Goal: Task Accomplishment & Management: Complete application form

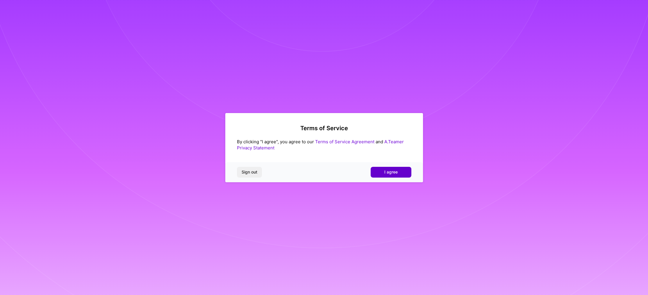
click at [397, 175] on span "I agree" at bounding box center [390, 172] width 13 height 6
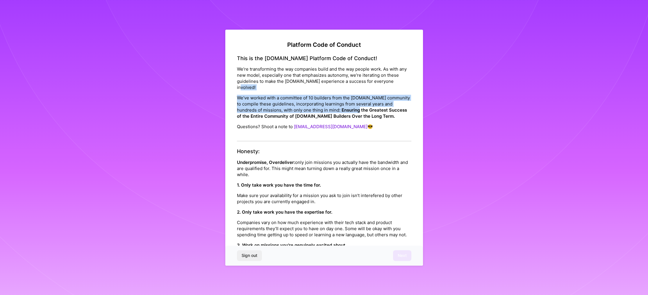
drag, startPoint x: 354, startPoint y: 90, endPoint x: 358, endPoint y: 109, distance: 19.2
click at [358, 109] on div "This is the [DOMAIN_NAME] Platform Code of Conduct! We’re transforming the way …" at bounding box center [324, 98] width 174 height 86
click at [358, 109] on strong "Ensuring the Greatest Success of the Entire Community of [DOMAIN_NAME] Builders…" at bounding box center [322, 113] width 170 height 12
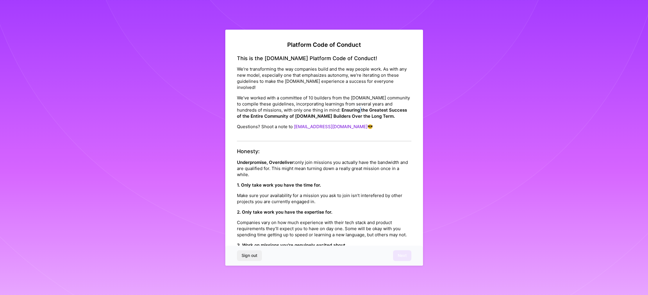
click at [358, 109] on strong "Ensuring the Greatest Success of the Entire Community of [DOMAIN_NAME] Builders…" at bounding box center [322, 113] width 170 height 12
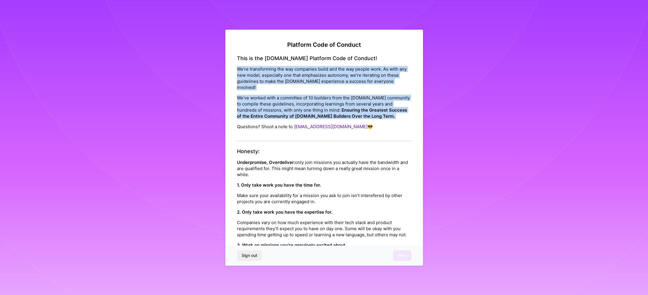
drag, startPoint x: 358, startPoint y: 109, endPoint x: 352, endPoint y: 83, distance: 26.7
click at [352, 83] on div "This is the [DOMAIN_NAME] Platform Code of Conduct! We’re transforming the way …" at bounding box center [324, 98] width 174 height 86
click at [352, 83] on p "We’re transforming the way companies build and the way people work. As with any…" at bounding box center [324, 78] width 174 height 24
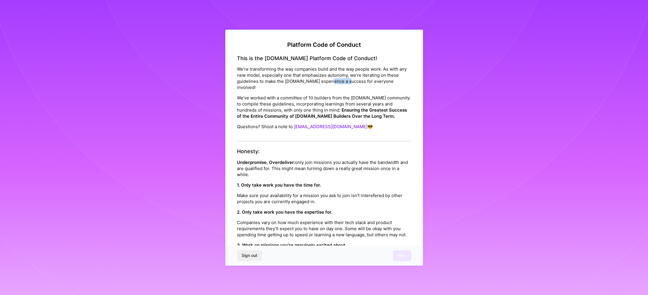
click at [352, 83] on p "We’re transforming the way companies build and the way people work. As with any…" at bounding box center [324, 78] width 174 height 24
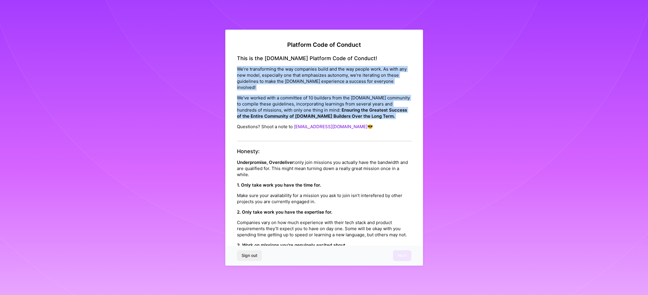
drag, startPoint x: 352, startPoint y: 83, endPoint x: 358, endPoint y: 107, distance: 25.0
click at [358, 107] on div "This is the [DOMAIN_NAME] Platform Code of Conduct! We’re transforming the way …" at bounding box center [324, 98] width 174 height 86
click at [358, 107] on strong "Ensuring the Greatest Success of the Entire Community of [DOMAIN_NAME] Builders…" at bounding box center [322, 113] width 170 height 12
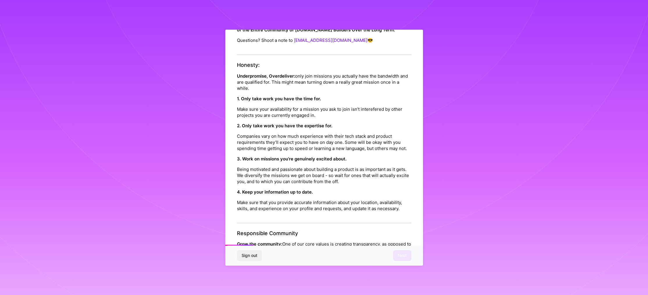
scroll to position [87, 0]
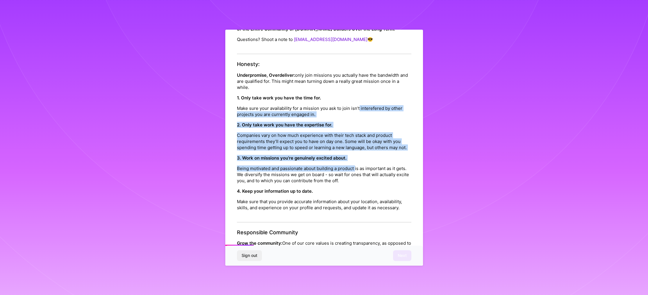
drag, startPoint x: 358, startPoint y: 111, endPoint x: 356, endPoint y: 171, distance: 60.5
click at [356, 171] on div "Honesty: Underpromise, Overdeliver: only join missions you actually have the ba…" at bounding box center [324, 141] width 174 height 161
click at [356, 171] on p "Being motivated and passionate about building a product is as important as it g…" at bounding box center [324, 174] width 174 height 18
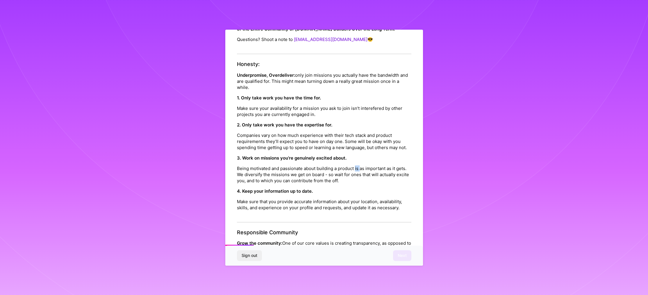
click at [356, 171] on p "Being motivated and passionate about building a product is as important as it g…" at bounding box center [324, 174] width 174 height 18
click at [360, 191] on div "Honesty: Underpromise, Overdeliver: only join missions you actually have the ba…" at bounding box center [324, 141] width 174 height 161
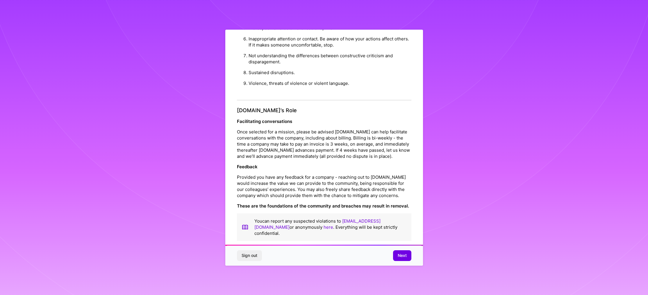
scroll to position [599, 0]
click at [404, 254] on span "Next" at bounding box center [402, 256] width 9 height 6
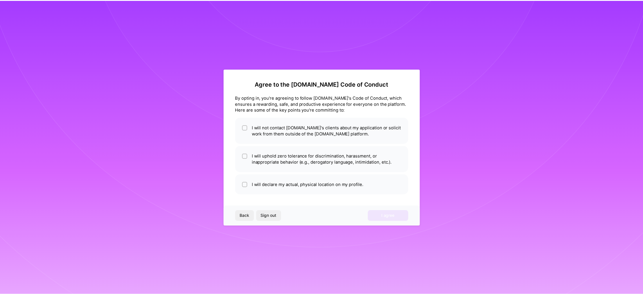
scroll to position [0, 0]
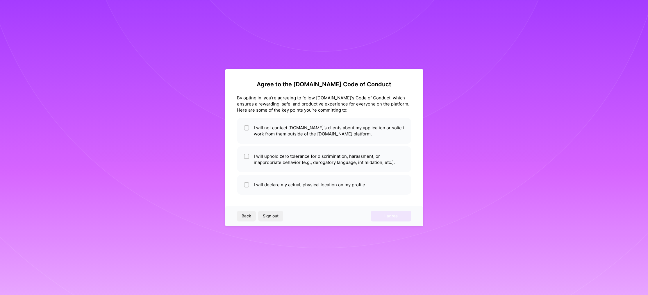
click at [289, 105] on div "By opting in, you're agreeing to follow [DOMAIN_NAME]'s Code of Conduct, which …" at bounding box center [324, 104] width 174 height 18
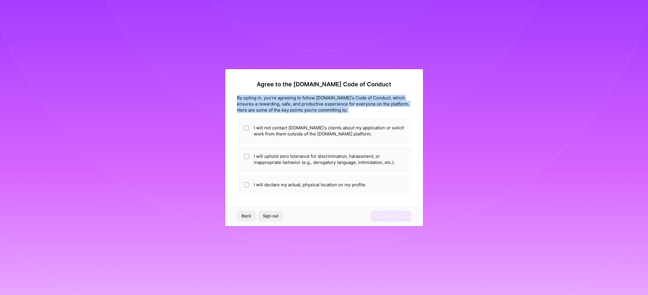
drag, startPoint x: 289, startPoint y: 105, endPoint x: 289, endPoint y: 100, distance: 4.4
click at [289, 100] on div "By opting in, you're agreeing to follow [DOMAIN_NAME]'s Code of Conduct, which …" at bounding box center [324, 104] width 174 height 18
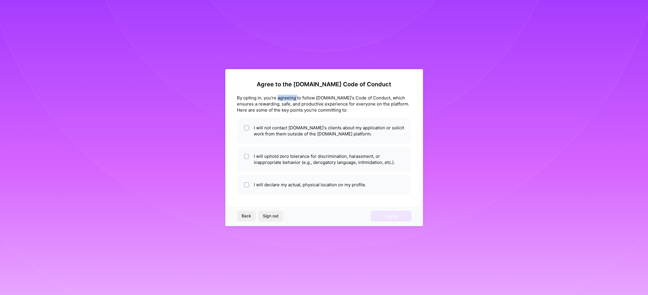
click at [289, 100] on div "By opting in, you're agreeing to follow [DOMAIN_NAME]'s Code of Conduct, which …" at bounding box center [324, 104] width 174 height 18
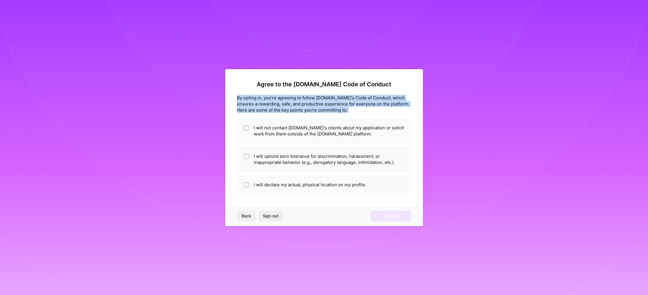
drag, startPoint x: 289, startPoint y: 100, endPoint x: 295, endPoint y: 105, distance: 7.3
click at [295, 105] on div "By opting in, you're agreeing to follow [DOMAIN_NAME]'s Code of Conduct, which …" at bounding box center [324, 104] width 174 height 18
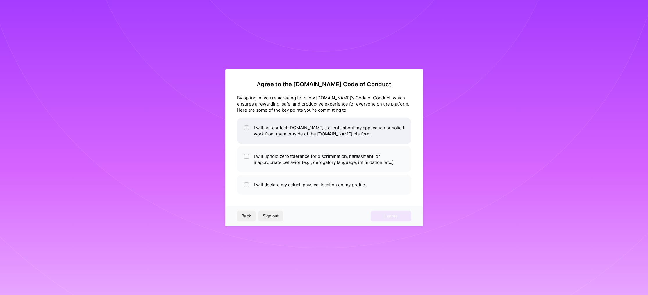
click at [289, 135] on li "I will not contact [DOMAIN_NAME]'s clients about my application or solicit work…" at bounding box center [324, 131] width 174 height 26
checkbox input "true"
click at [286, 155] on li "I will uphold zero tolerance for discrimination, harassment, or inappropriate b…" at bounding box center [324, 159] width 174 height 26
checkbox input "true"
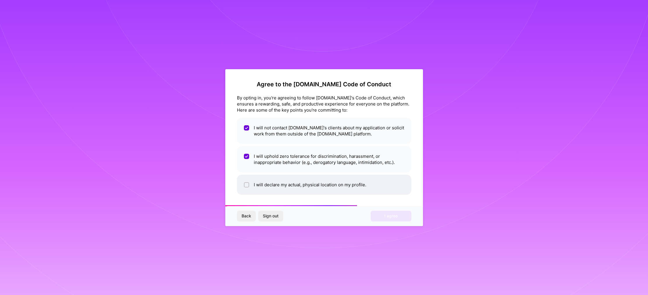
click at [299, 183] on li "I will declare my actual, physical location on my profile." at bounding box center [324, 185] width 174 height 20
checkbox input "true"
click at [383, 216] on button "I agree" at bounding box center [390, 216] width 41 height 10
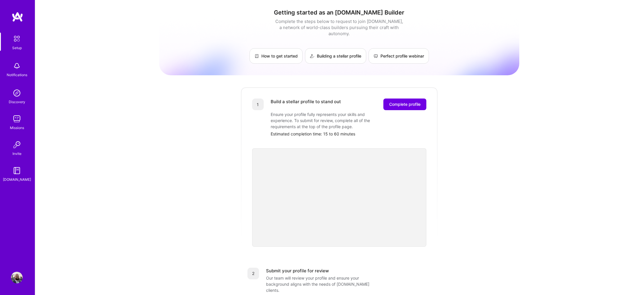
click at [268, 11] on h1 "Getting started as an [DOMAIN_NAME] Builder" at bounding box center [339, 12] width 360 height 7
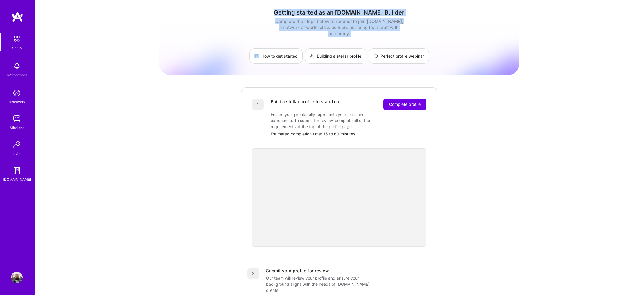
drag, startPoint x: 268, startPoint y: 11, endPoint x: 274, endPoint y: 26, distance: 16.0
click at [274, 26] on div "Getting started as an [DOMAIN_NAME] Builder Complete the steps below to request…" at bounding box center [339, 36] width 360 height 55
click at [274, 26] on div "Complete the steps below to request to join [DOMAIN_NAME], a network of world-c…" at bounding box center [339, 27] width 131 height 18
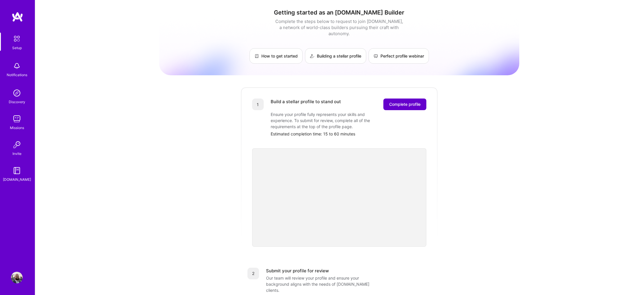
click at [402, 101] on span "Complete profile" at bounding box center [404, 104] width 31 height 6
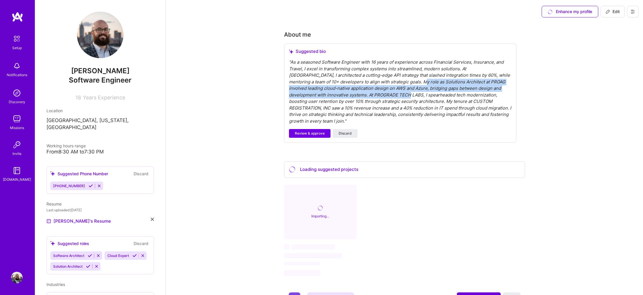
drag, startPoint x: 377, startPoint y: 82, endPoint x: 377, endPoint y: 94, distance: 12.2
click at [377, 94] on div "" As a seasoned Software Engineer with 16 years of experience across Financial …" at bounding box center [400, 91] width 223 height 65
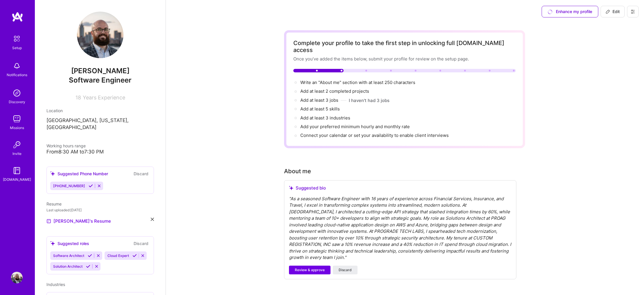
click at [377, 97] on button "I haven't had 3 jobs" at bounding box center [369, 100] width 41 height 6
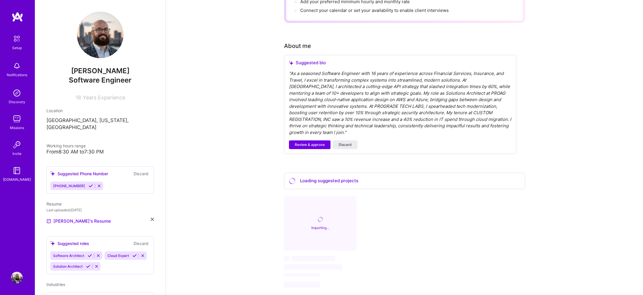
scroll to position [118, 0]
drag, startPoint x: 267, startPoint y: 103, endPoint x: 269, endPoint y: 110, distance: 6.8
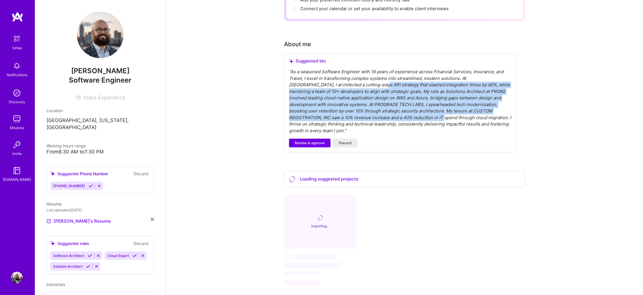
drag, startPoint x: 341, startPoint y: 80, endPoint x: 390, endPoint y: 108, distance: 56.0
click at [390, 108] on div "" As a seasoned Software Engineer with 16 years of experience across Financial …" at bounding box center [400, 101] width 223 height 65
click at [323, 140] on span "Review & approve" at bounding box center [310, 142] width 30 height 5
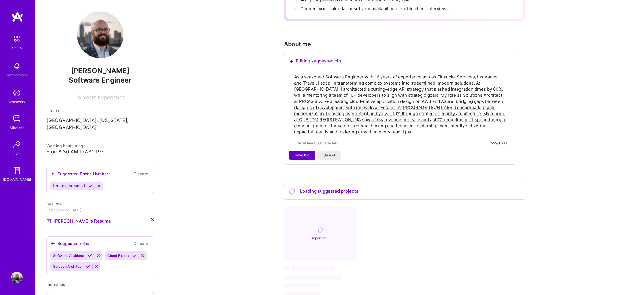
click at [296, 153] on span "Save bio" at bounding box center [302, 155] width 15 height 5
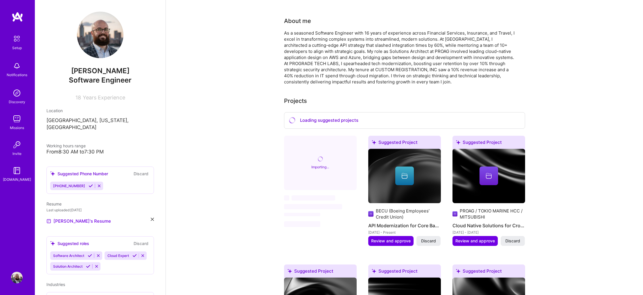
drag, startPoint x: 262, startPoint y: 124, endPoint x: 260, endPoint y: 138, distance: 13.7
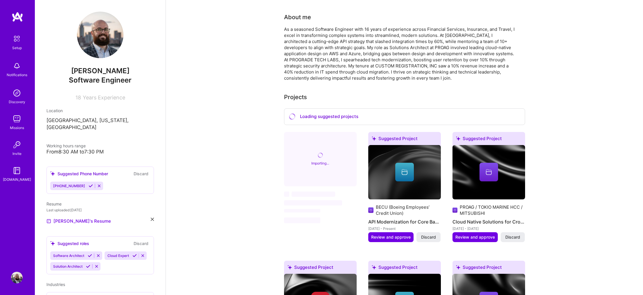
drag, startPoint x: 260, startPoint y: 145, endPoint x: 261, endPoint y: 154, distance: 8.8
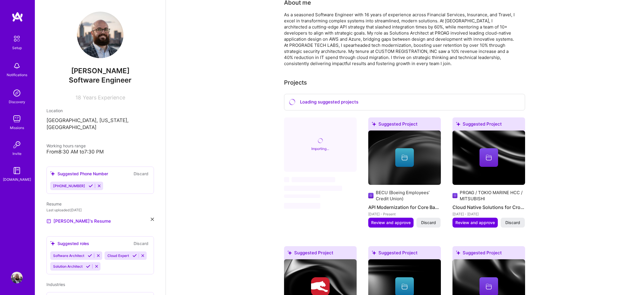
drag, startPoint x: 261, startPoint y: 150, endPoint x: 261, endPoint y: 173, distance: 22.7
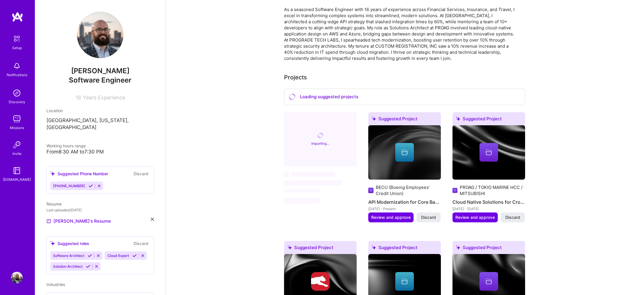
drag, startPoint x: 263, startPoint y: 151, endPoint x: 262, endPoint y: 165, distance: 14.3
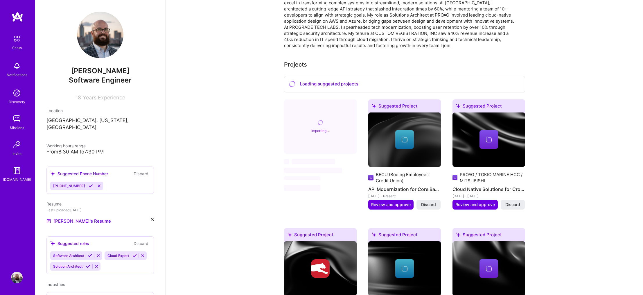
drag, startPoint x: 268, startPoint y: 133, endPoint x: 264, endPoint y: 154, distance: 21.3
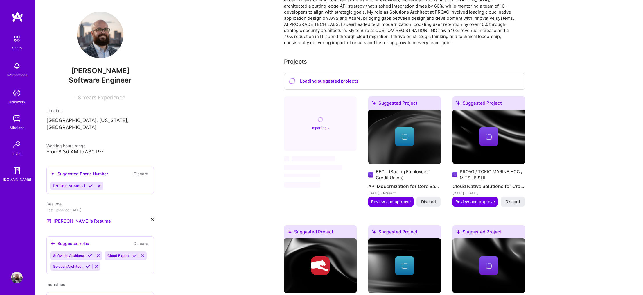
scroll to position [201, 0]
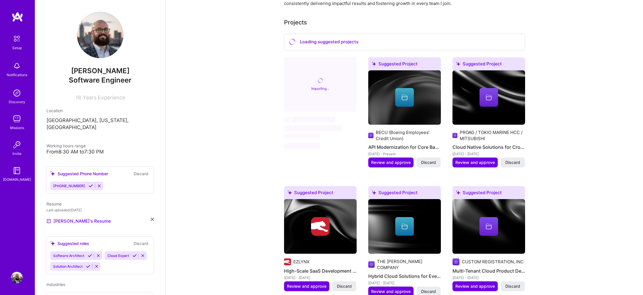
drag, startPoint x: 266, startPoint y: 116, endPoint x: 266, endPoint y: 123, distance: 7.6
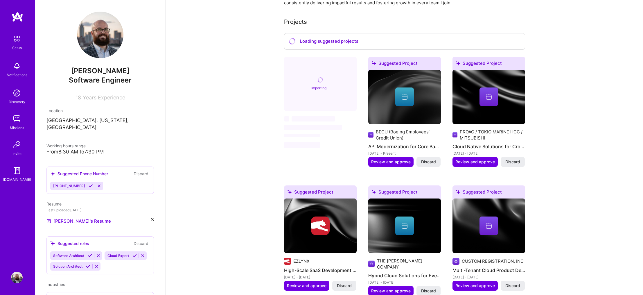
scroll to position [241, 0]
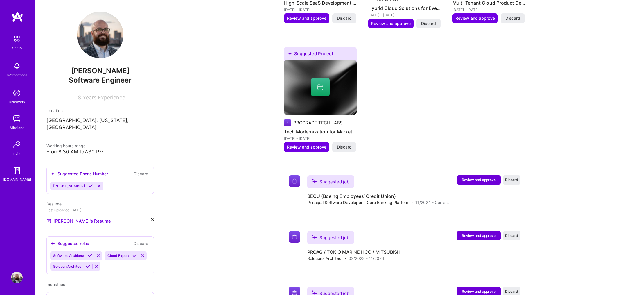
drag, startPoint x: 265, startPoint y: 112, endPoint x: 263, endPoint y: 153, distance: 41.0
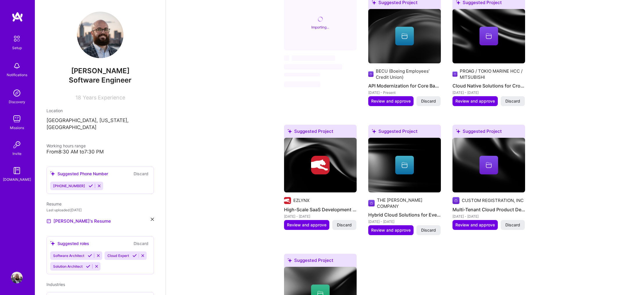
drag, startPoint x: 263, startPoint y: 150, endPoint x: 252, endPoint y: 84, distance: 66.6
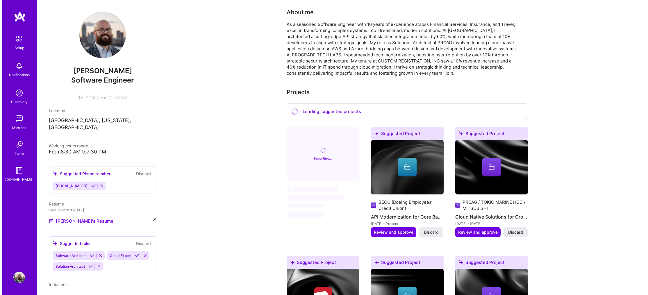
scroll to position [203, 0]
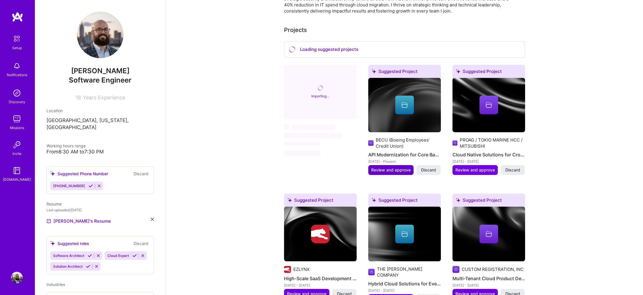
click at [393, 167] on span "Review and approve" at bounding box center [391, 170] width 40 height 6
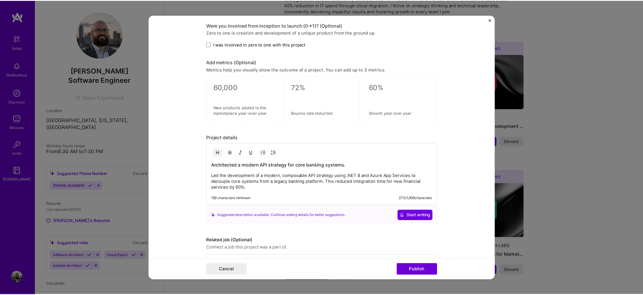
scroll to position [386, 0]
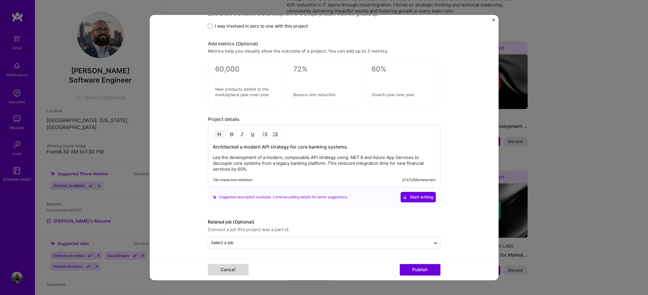
click at [226, 269] on button "Cancel" at bounding box center [228, 270] width 41 height 12
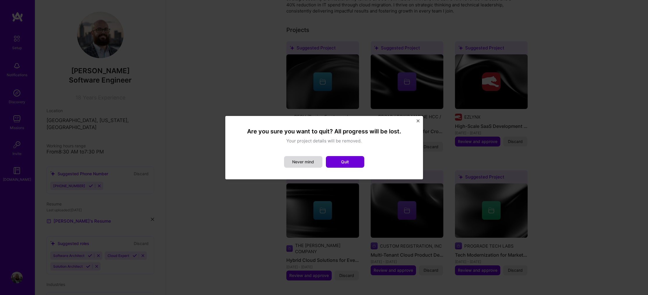
click at [306, 164] on button "Never mind" at bounding box center [303, 162] width 38 height 12
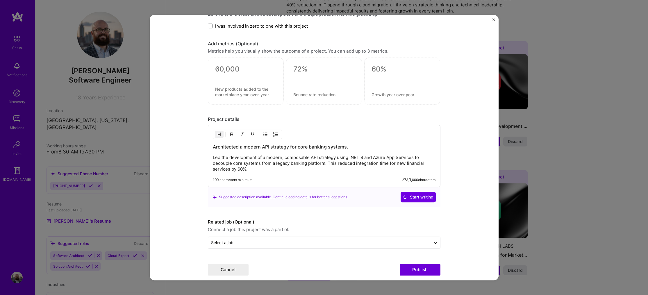
click at [493, 22] on button "Close" at bounding box center [493, 21] width 3 height 6
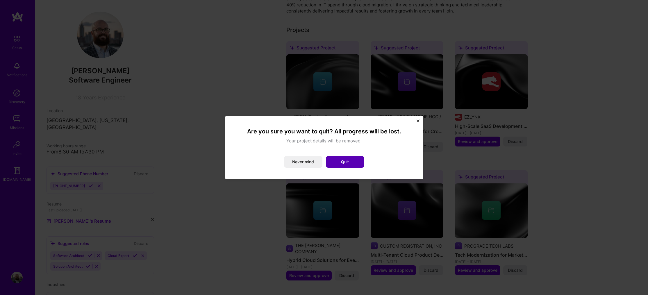
click at [349, 160] on button "Quit" at bounding box center [345, 162] width 38 height 12
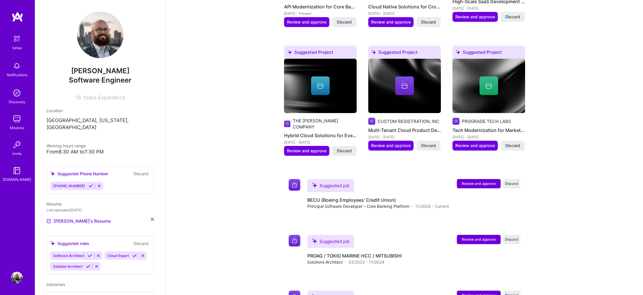
drag, startPoint x: 253, startPoint y: 142, endPoint x: 258, endPoint y: 188, distance: 46.2
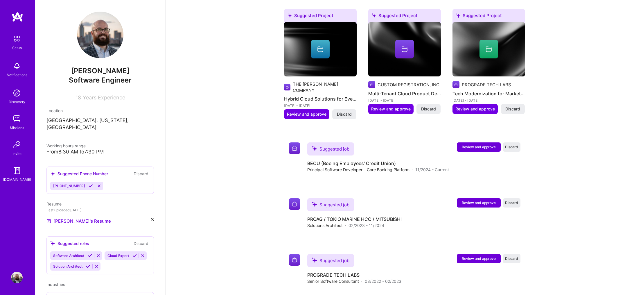
drag, startPoint x: 259, startPoint y: 183, endPoint x: 263, endPoint y: 209, distance: 26.2
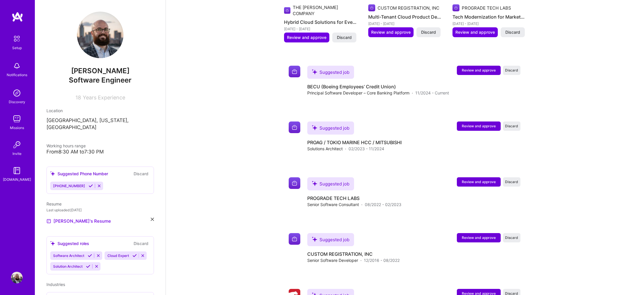
drag, startPoint x: 262, startPoint y: 201, endPoint x: 253, endPoint y: 216, distance: 17.0
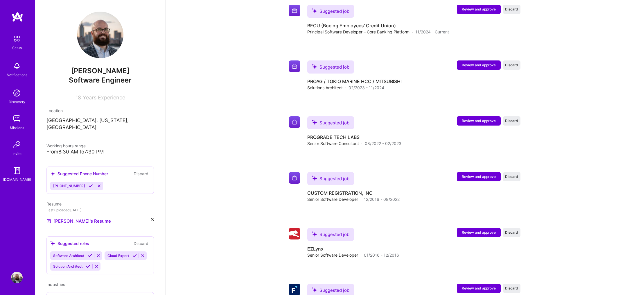
drag, startPoint x: 253, startPoint y: 220, endPoint x: 256, endPoint y: 231, distance: 11.6
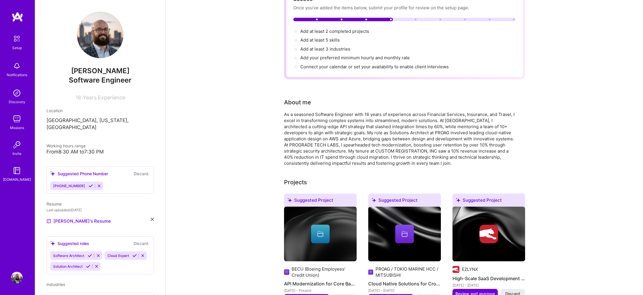
scroll to position [0, 0]
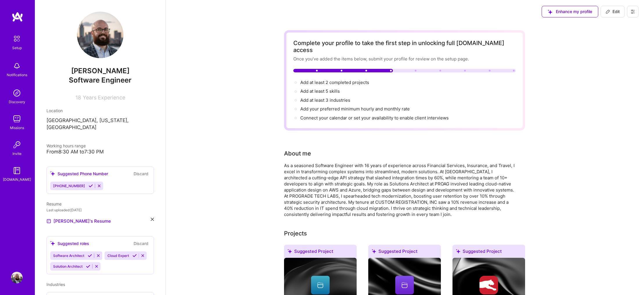
drag, startPoint x: 255, startPoint y: 230, endPoint x: 239, endPoint y: 159, distance: 72.0
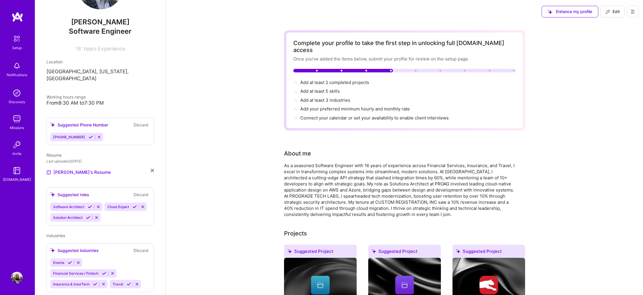
scroll to position [58, 0]
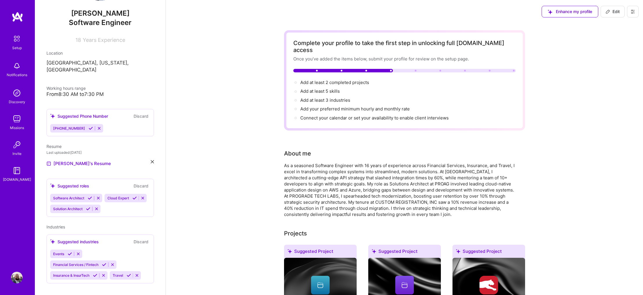
click at [68, 183] on div "Suggested roles" at bounding box center [69, 186] width 39 height 6
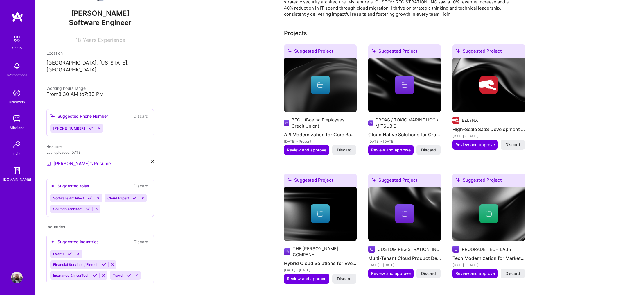
scroll to position [0, 0]
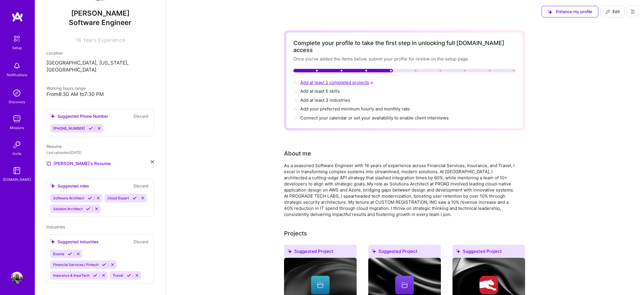
click at [321, 80] on span "Add at least 2 completed projects →" at bounding box center [337, 83] width 74 height 6
select select "US"
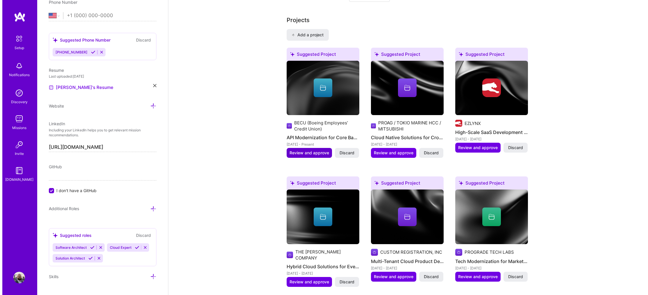
scroll to position [492, 0]
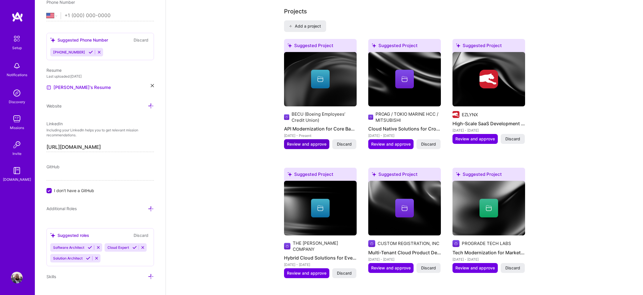
click at [310, 141] on span "Review and approve" at bounding box center [307, 144] width 40 height 6
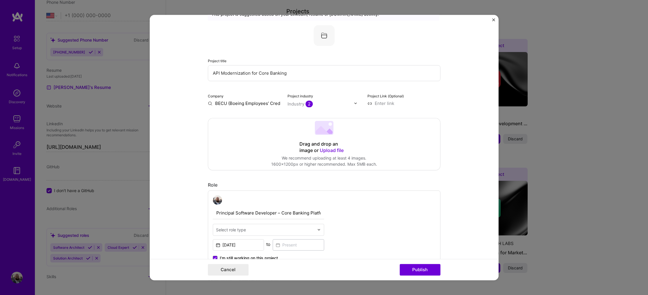
scroll to position [29, 0]
click at [298, 103] on div "Industry 2" at bounding box center [299, 103] width 25 height 6
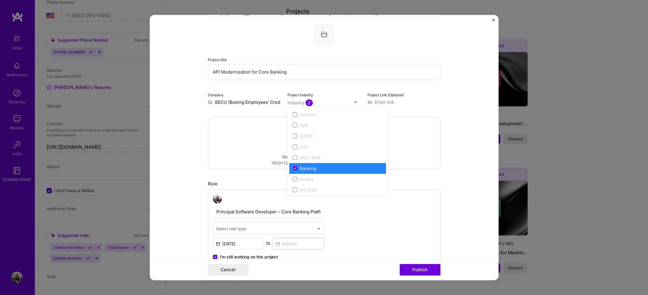
scroll to position [203, 0]
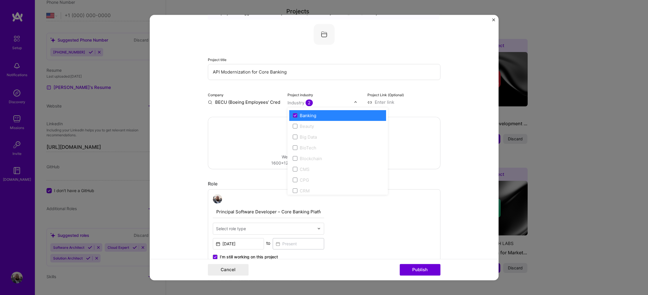
click at [198, 118] on form "Editing suggested project This project is suggested based on your LinkedIn, res…" at bounding box center [324, 148] width 349 height 266
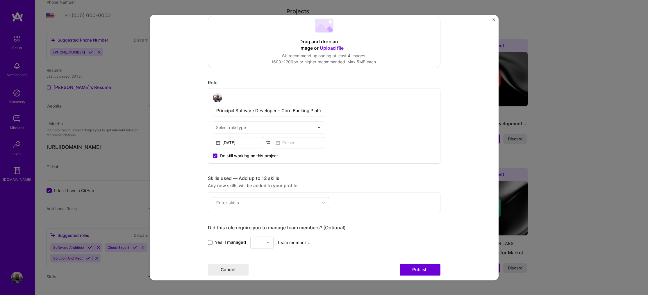
scroll to position [132, 0]
drag, startPoint x: 380, startPoint y: 121, endPoint x: 384, endPoint y: 128, distance: 8.2
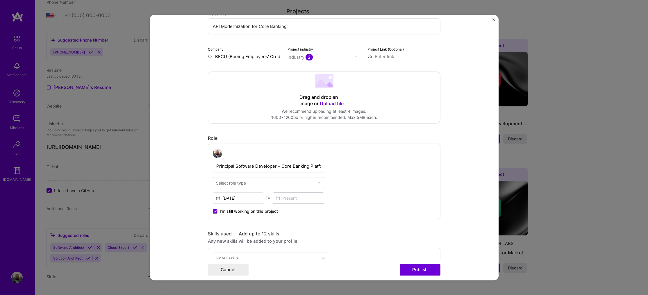
scroll to position [74, 0]
click at [327, 105] on span "Upload file" at bounding box center [332, 104] width 24 height 6
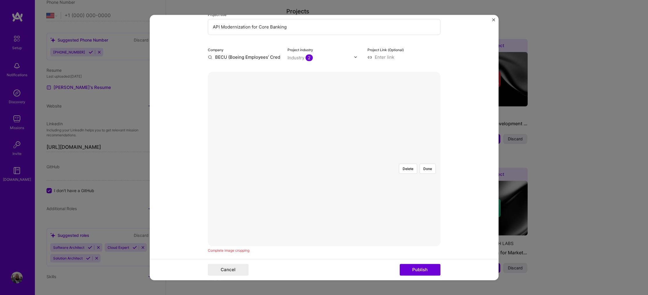
scroll to position [103, 0]
click at [396, 162] on div at bounding box center [442, 207] width 206 height 155
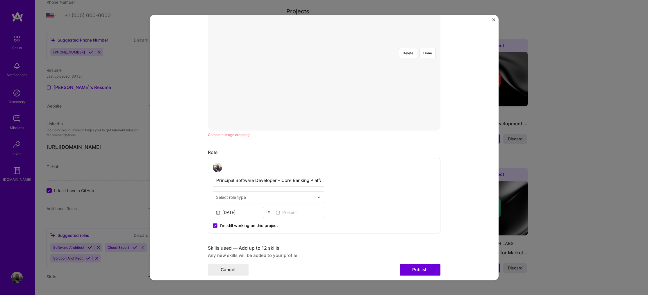
scroll to position [190, 0]
click at [228, 135] on div "Complete image cropping" at bounding box center [324, 134] width 232 height 6
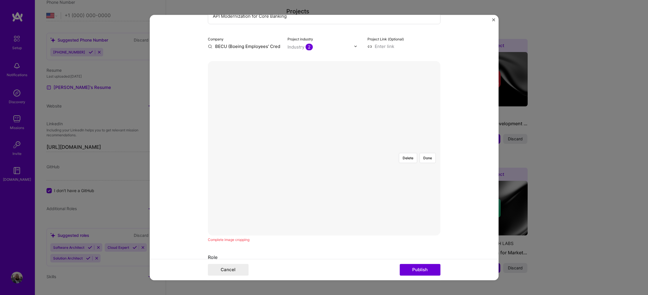
scroll to position [74, 0]
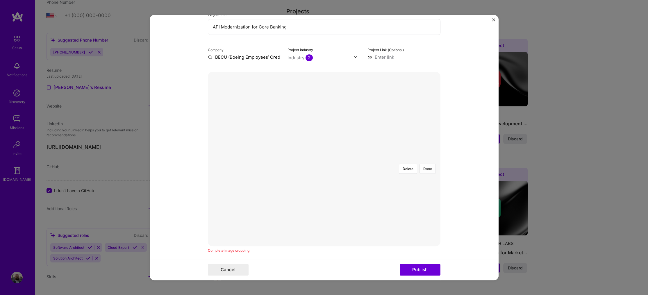
click at [422, 164] on button "Done" at bounding box center [427, 169] width 16 height 10
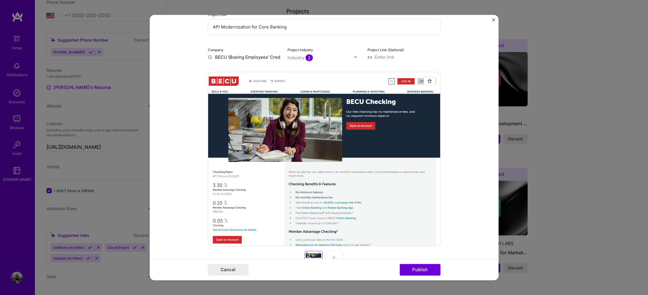
click at [337, 252] on div at bounding box center [334, 258] width 19 height 14
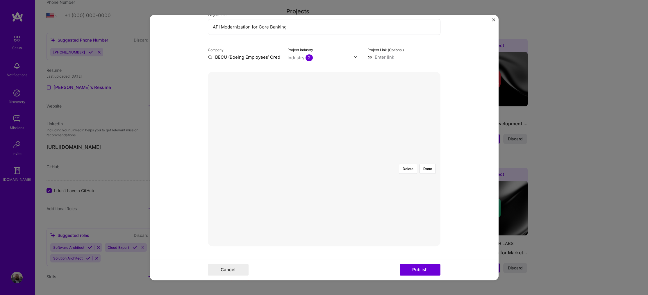
click at [379, 162] on div at bounding box center [438, 234] width 199 height 150
click at [324, 131] on img at bounding box center [324, 131] width 0 height 0
click at [430, 135] on button "Done" at bounding box center [427, 140] width 16 height 10
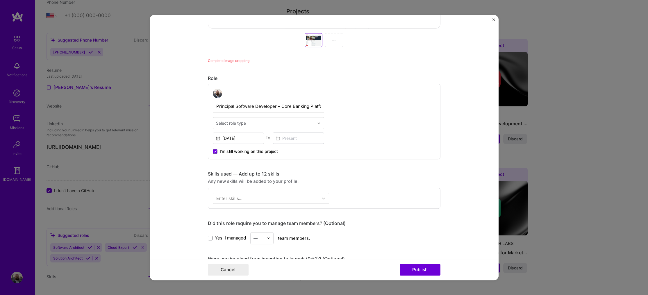
scroll to position [307, 0]
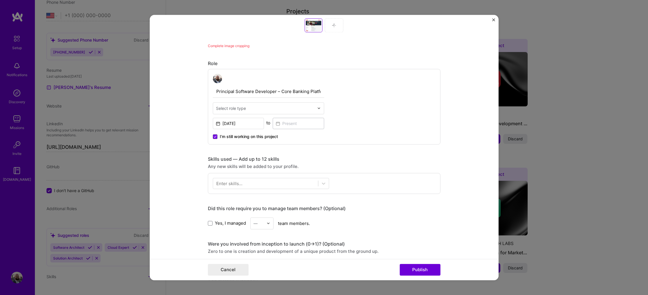
click at [300, 112] on div at bounding box center [265, 108] width 98 height 7
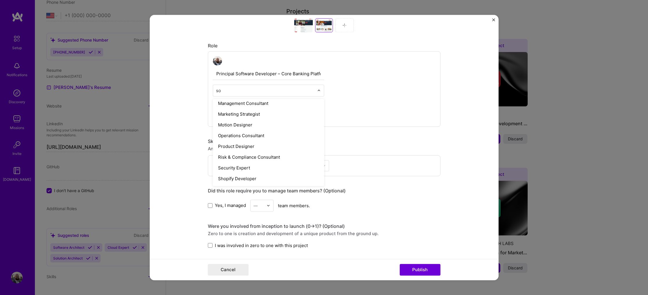
scroll to position [0, 0]
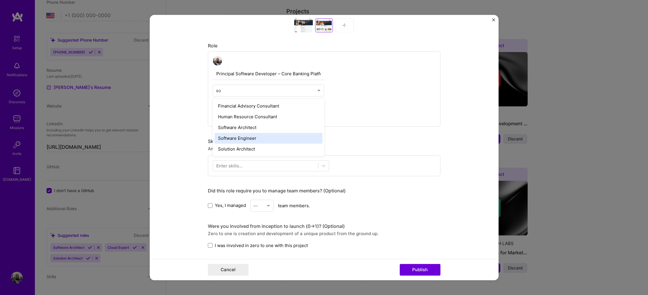
type input "sof"
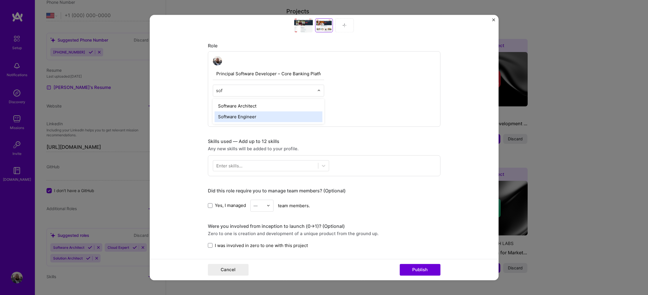
click at [291, 118] on div "Software Engineer" at bounding box center [268, 116] width 108 height 11
click at [239, 105] on input "[DATE]" at bounding box center [238, 105] width 51 height 11
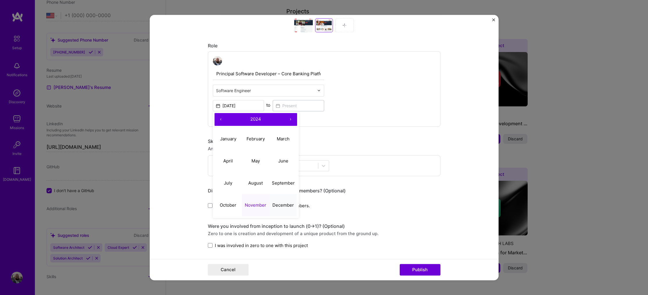
click at [278, 204] on abbr "December" at bounding box center [283, 205] width 22 height 6
type input "[DATE]"
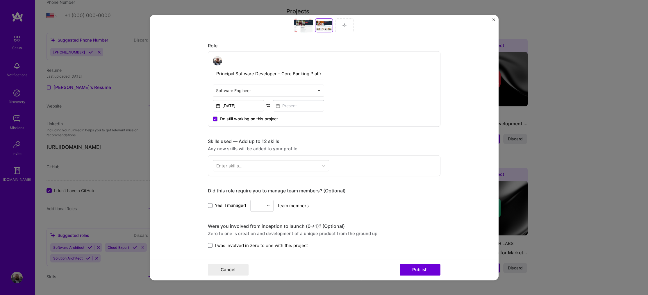
click at [176, 144] on form "Editing suggested project This project is suggested based on your LinkedIn, res…" at bounding box center [324, 148] width 349 height 266
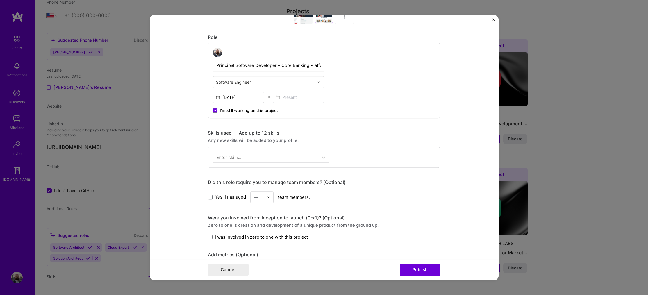
scroll to position [307, 0]
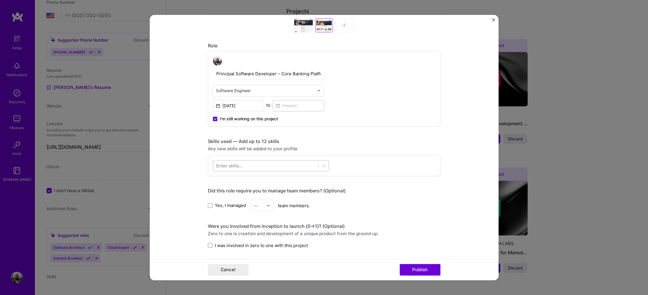
click at [267, 166] on div at bounding box center [265, 166] width 105 height 10
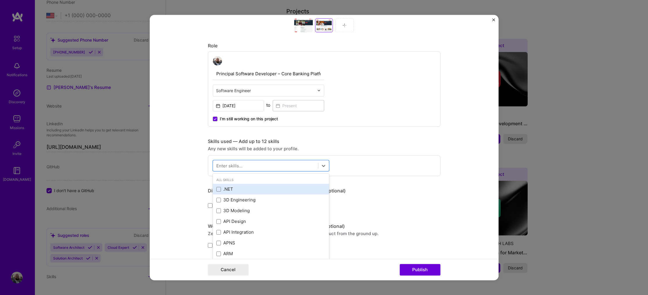
click at [264, 192] on div ".NET" at bounding box center [271, 189] width 116 height 11
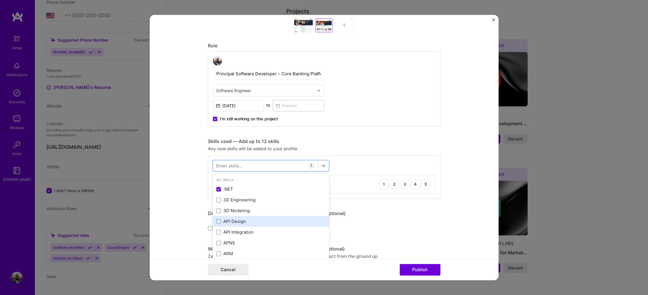
click at [274, 217] on div "API Design" at bounding box center [271, 221] width 116 height 11
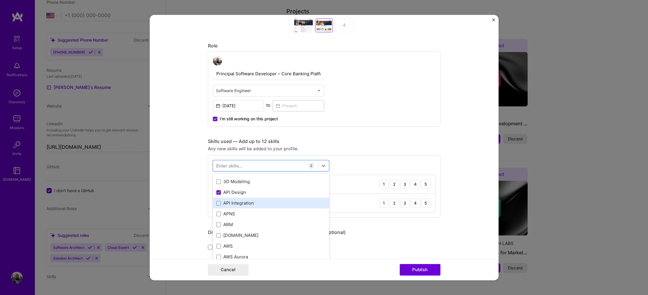
click at [275, 207] on div "API Integration" at bounding box center [271, 203] width 116 height 11
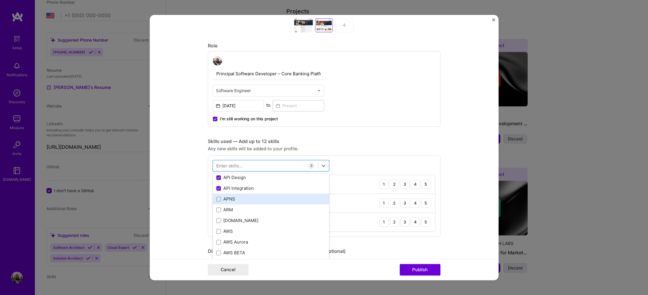
scroll to position [58, 0]
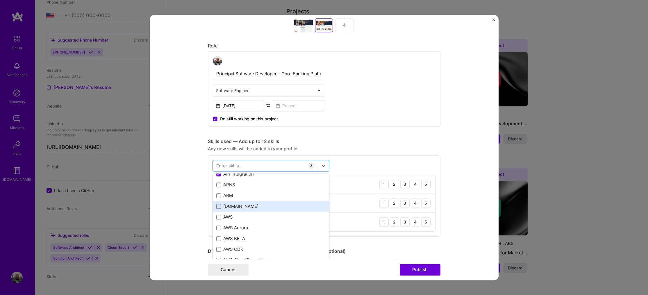
click at [275, 207] on div "[DOMAIN_NAME]" at bounding box center [270, 206] width 109 height 6
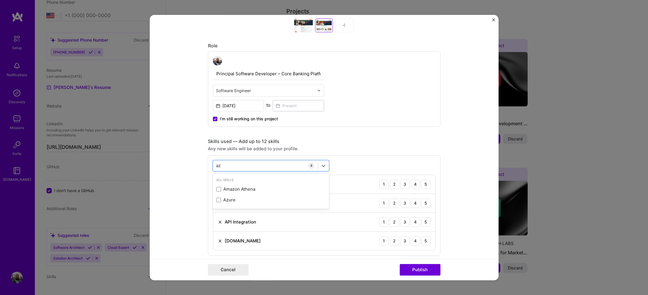
scroll to position [0, 0]
click at [273, 199] on div "Azure" at bounding box center [270, 200] width 109 height 6
click at [272, 166] on div "az az" at bounding box center [265, 166] width 105 height 10
click at [271, 164] on div "az az" at bounding box center [265, 166] width 105 height 10
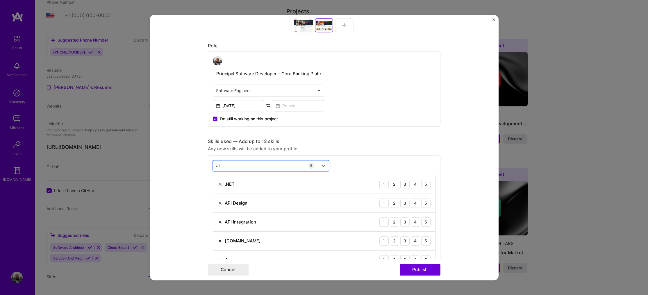
click at [271, 164] on div "az az" at bounding box center [265, 166] width 105 height 10
type input "a"
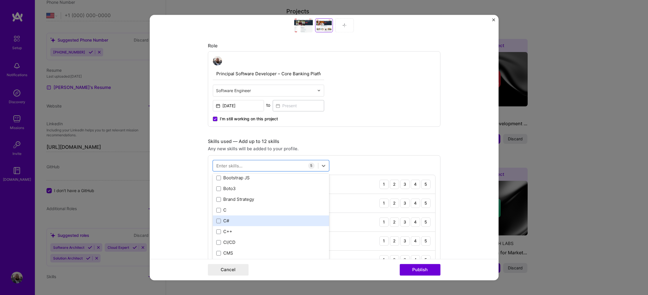
click at [284, 219] on div "C#" at bounding box center [270, 221] width 109 height 6
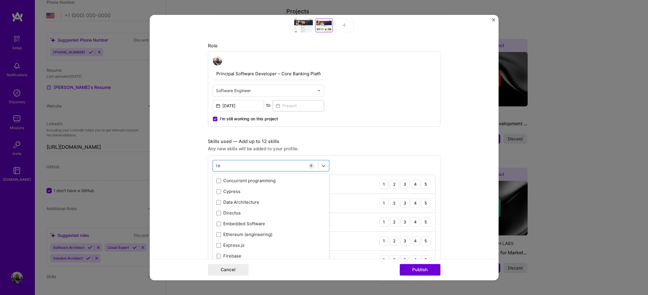
scroll to position [0, 0]
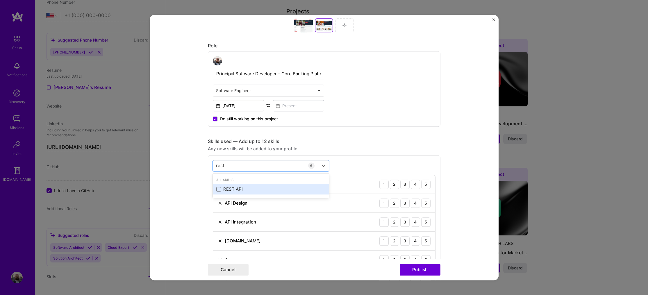
click at [292, 190] on div "REST API" at bounding box center [270, 189] width 109 height 6
click at [280, 167] on div "rest rest" at bounding box center [265, 166] width 105 height 10
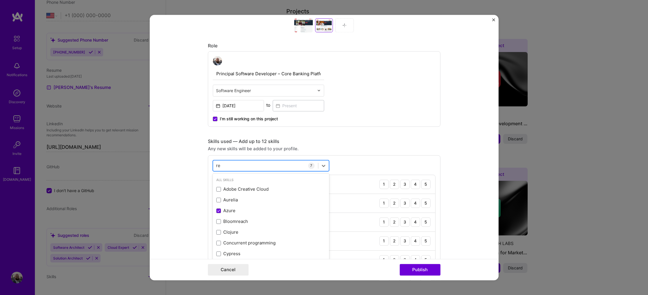
type input "r"
type input "c"
click at [461, 169] on form "Editing suggested project This project is suggested based on your LinkedIn, res…" at bounding box center [324, 148] width 349 height 266
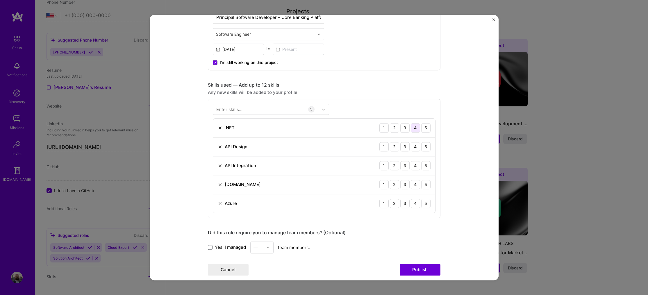
scroll to position [365, 0]
click at [423, 126] on div "5" at bounding box center [425, 125] width 9 height 9
click at [425, 143] on div "5" at bounding box center [425, 144] width 9 height 9
click at [425, 164] on div "5" at bounding box center [425, 163] width 9 height 9
click at [421, 182] on div "5" at bounding box center [425, 182] width 9 height 9
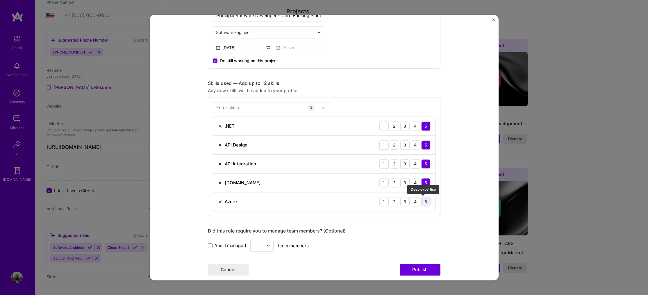
click at [426, 197] on div "5" at bounding box center [425, 201] width 9 height 9
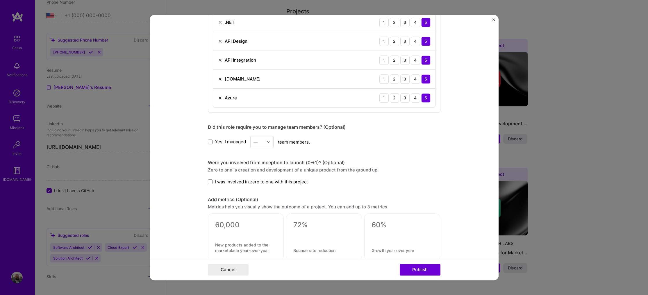
scroll to position [481, 0]
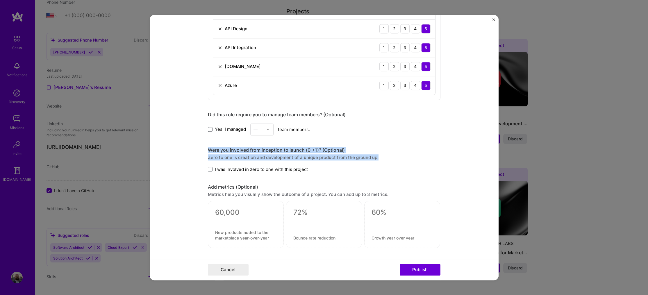
drag, startPoint x: 196, startPoint y: 146, endPoint x: 195, endPoint y: 171, distance: 25.0
click at [195, 171] on form "Editing suggested project This project is suggested based on your LinkedIn, res…" at bounding box center [324, 148] width 349 height 266
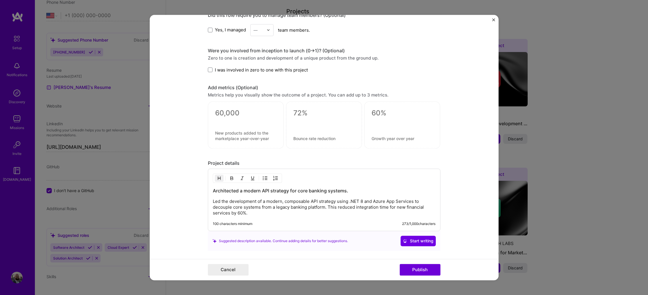
scroll to position [597, 0]
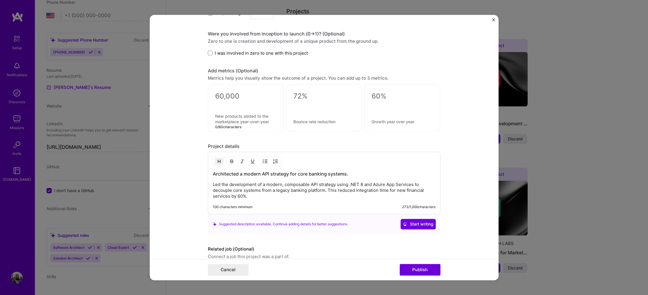
drag, startPoint x: 257, startPoint y: 116, endPoint x: 285, endPoint y: 137, distance: 35.3
click at [191, 131] on form "Editing suggested project This project is suggested based on your LinkedIn, res…" at bounding box center [324, 148] width 349 height 266
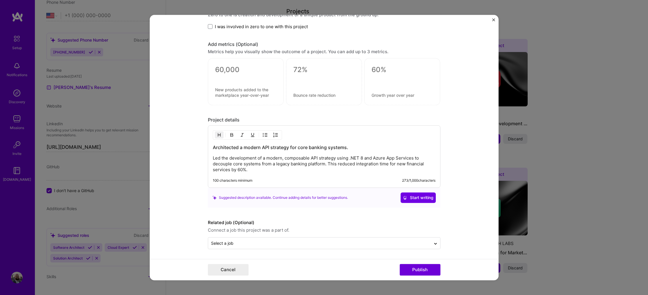
scroll to position [624, 0]
click at [311, 250] on form "Editing suggested project This project is suggested based on your LinkedIn, res…" at bounding box center [324, 148] width 349 height 266
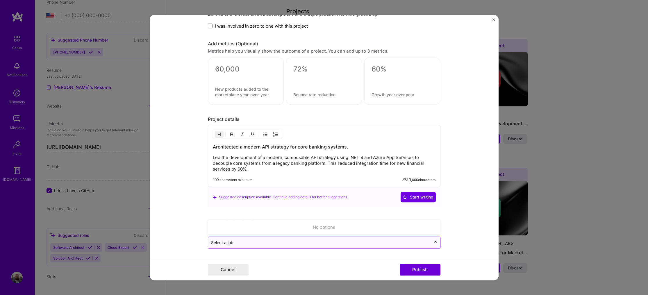
click at [313, 244] on input "text" at bounding box center [319, 242] width 217 height 6
click at [313, 242] on input "text" at bounding box center [319, 242] width 217 height 6
click at [440, 270] on button "Publish" at bounding box center [420, 270] width 41 height 12
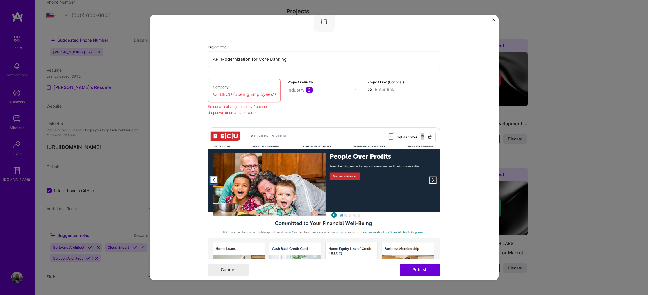
scroll to position [38, 0]
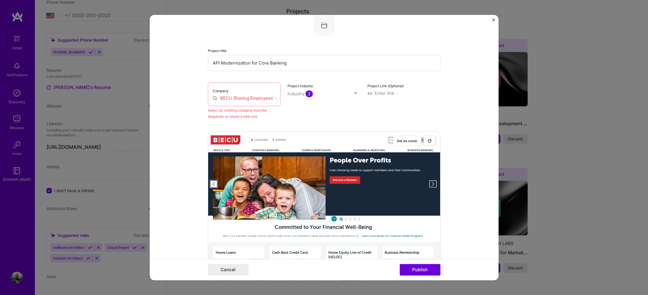
click at [232, 96] on input "BECU (Boeing Employees’ Credit Union)" at bounding box center [244, 98] width 63 height 6
click at [180, 87] on form "Editing suggested project This project is suggested based on your LinkedIn, res…" at bounding box center [324, 148] width 349 height 266
drag, startPoint x: 232, startPoint y: 96, endPoint x: 340, endPoint y: 98, distance: 107.8
click at [340, 98] on div "Company BECU (Boeing Employees’ Credit Union) Select an existing company from t…" at bounding box center [324, 101] width 232 height 37
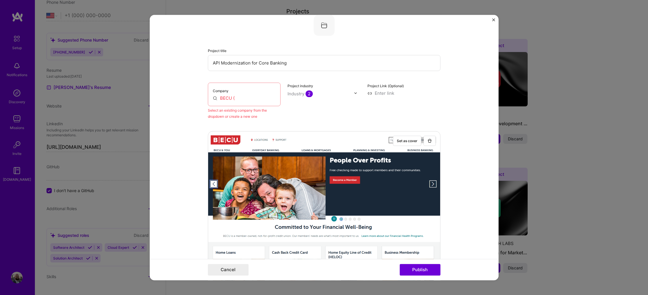
scroll to position [0, 0]
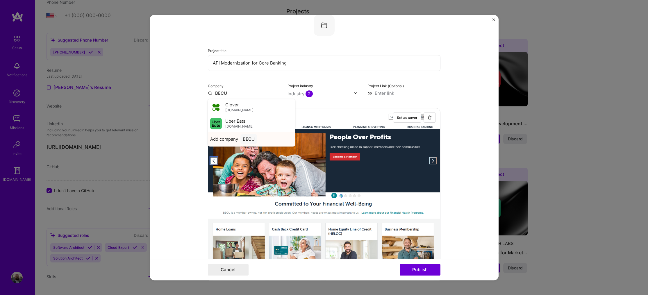
type input "BECU"
click at [223, 140] on span "Add company" at bounding box center [224, 139] width 28 height 6
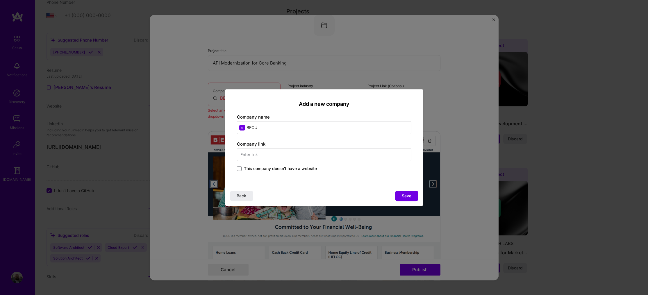
click at [295, 153] on input "text" at bounding box center [324, 154] width 174 height 13
type input "[DOMAIN_NAME]"
click at [406, 195] on span "Save" at bounding box center [407, 196] width 10 height 6
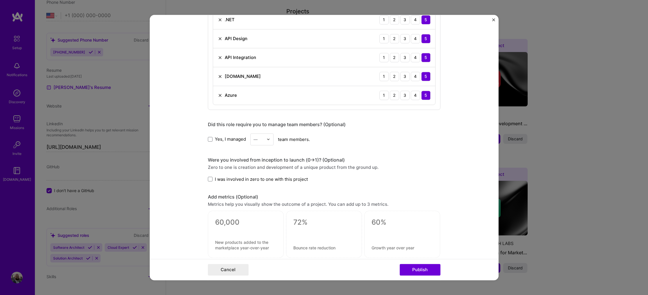
scroll to position [624, 0]
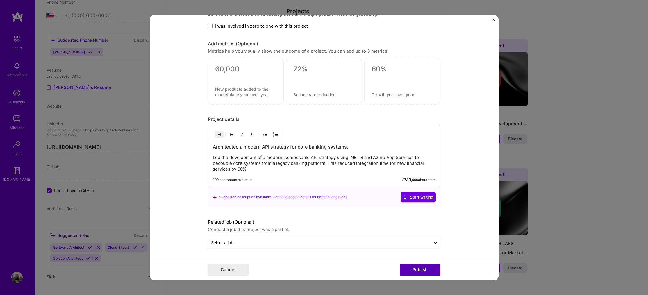
click at [430, 271] on button "Publish" at bounding box center [420, 270] width 41 height 12
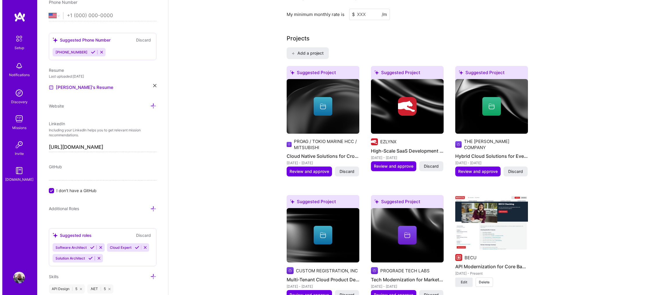
scroll to position [452, 0]
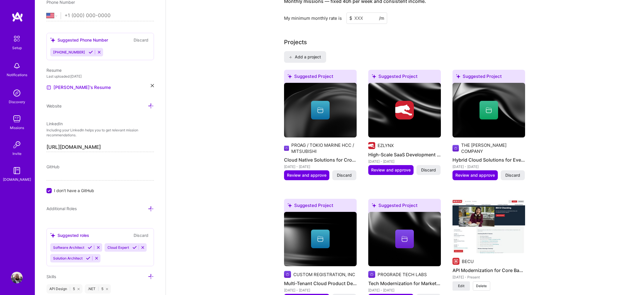
drag, startPoint x: 274, startPoint y: 128, endPoint x: 273, endPoint y: 119, distance: 9.1
click at [329, 156] on h4 "Cloud Native Solutions for Crop Insurance" at bounding box center [320, 160] width 73 height 8
click at [317, 172] on span "Review and approve" at bounding box center [307, 175] width 40 height 6
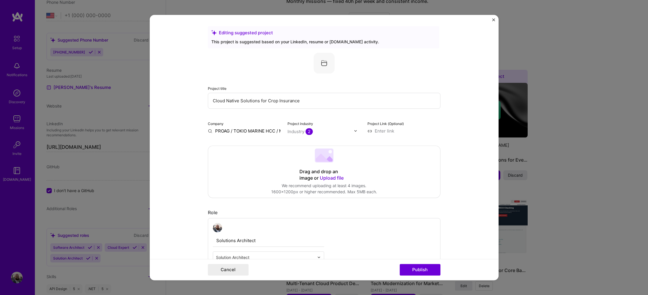
scroll to position [0, 0]
click at [269, 101] on input "Cloud Native Solutions for Crop Insurance" at bounding box center [324, 101] width 232 height 16
drag, startPoint x: 269, startPoint y: 101, endPoint x: 286, endPoint y: 101, distance: 16.9
click at [286, 101] on input "Cloud Native Solutions for Crop Insurance" at bounding box center [324, 101] width 232 height 16
click at [250, 101] on input "Cloud Native Solutions for Crop Insurance" at bounding box center [324, 101] width 232 height 16
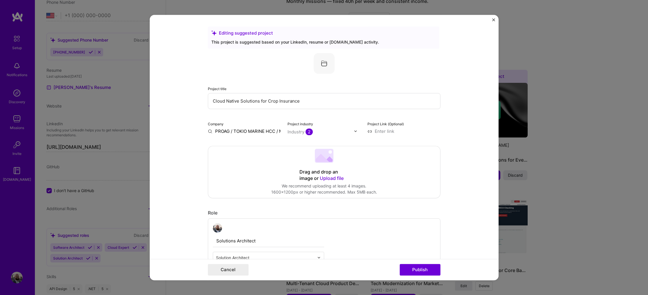
drag, startPoint x: 250, startPoint y: 101, endPoint x: 235, endPoint y: 101, distance: 14.8
click at [235, 101] on input "Cloud Native Solutions for Crop Insurance" at bounding box center [324, 101] width 232 height 16
drag, startPoint x: 235, startPoint y: 101, endPoint x: 250, endPoint y: 102, distance: 14.5
click at [250, 102] on input "Cloud Native Solutions for Crop Insurance" at bounding box center [324, 101] width 232 height 16
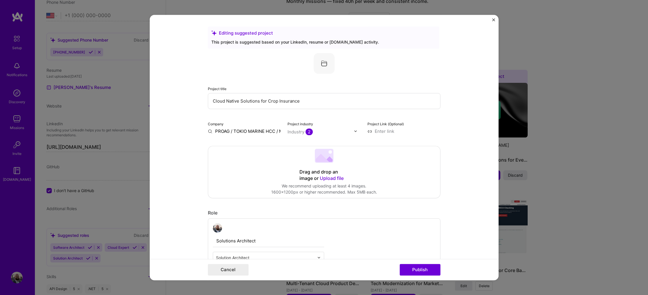
click at [250, 102] on input "Cloud Native Solutions for Crop Insurance" at bounding box center [324, 101] width 232 height 16
click at [315, 100] on input "Cloud Native Solutions for Crop Insurance" at bounding box center [324, 101] width 232 height 16
click at [335, 86] on div "Project title Cloud Native Solutions for Crop Insurance" at bounding box center [324, 97] width 232 height 24
click at [340, 104] on input "Cloud Native Solutions for Crop Insurance" at bounding box center [324, 101] width 232 height 16
type input "Cloud Native Solutions for Crop Insurance Provider"
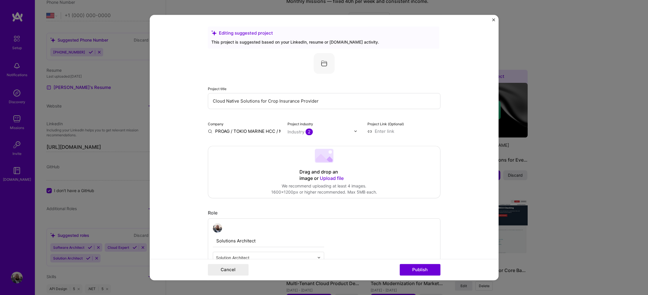
click at [468, 149] on form "Editing suggested project This project is suggested based on your LinkedIn, res…" at bounding box center [324, 148] width 349 height 266
click at [297, 133] on div "Industry 2" at bounding box center [299, 132] width 25 height 6
click at [433, 270] on button "Publish" at bounding box center [420, 270] width 41 height 12
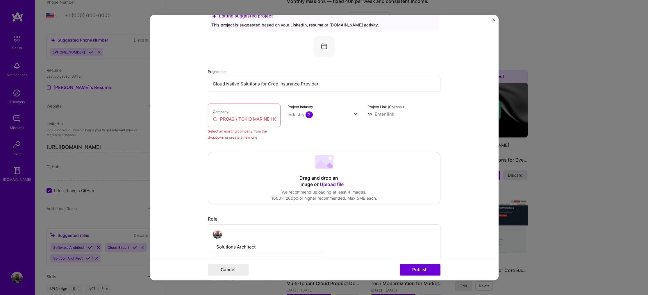
scroll to position [38, 0]
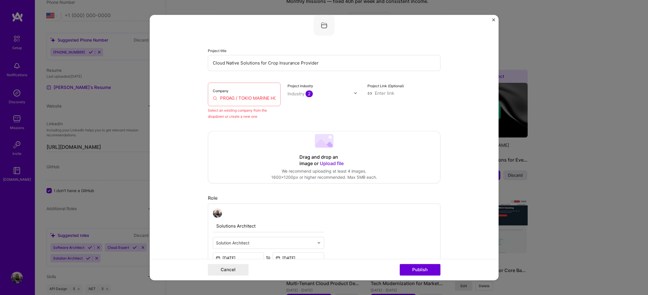
click at [245, 98] on input "PROAG / TOKIO MARINE HCC / MITSUBISHI" at bounding box center [244, 98] width 63 height 6
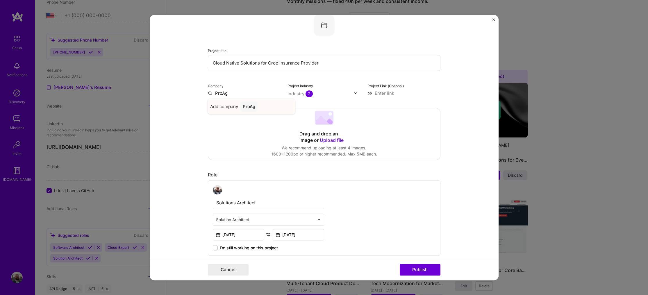
type input "ProAg"
click at [243, 105] on div "ProAg" at bounding box center [248, 106] width 17 height 10
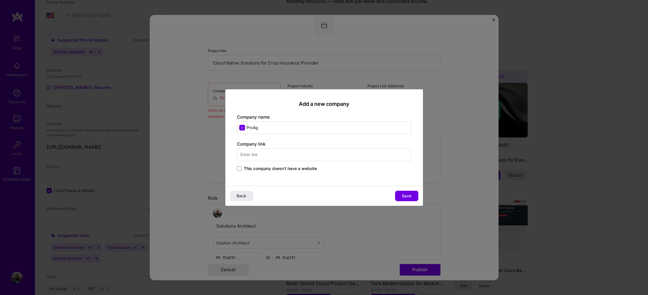
click at [280, 151] on input "text" at bounding box center [324, 154] width 174 height 13
type input "[DOMAIN_NAME]"
click at [412, 192] on button "Save" at bounding box center [406, 196] width 23 height 10
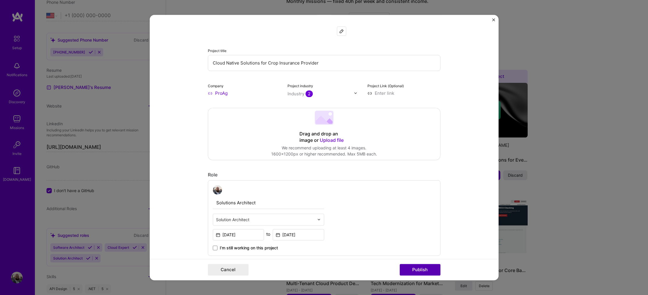
click at [426, 270] on button "Publish" at bounding box center [420, 270] width 41 height 12
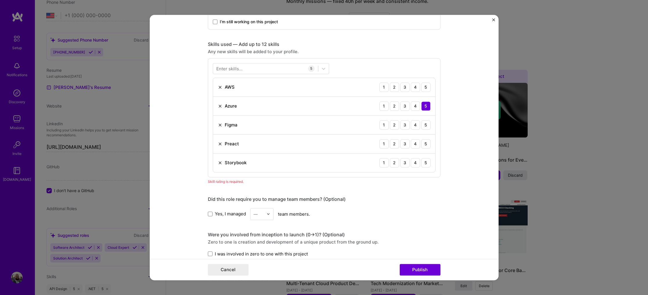
scroll to position [291, 0]
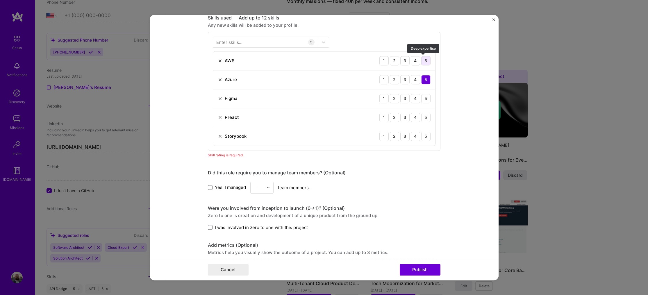
click at [423, 60] on div "5" at bounding box center [425, 60] width 9 height 9
click at [404, 97] on div "3" at bounding box center [404, 98] width 9 height 9
click at [403, 117] on div "3" at bounding box center [404, 117] width 9 height 9
click at [218, 118] on img at bounding box center [220, 117] width 5 height 5
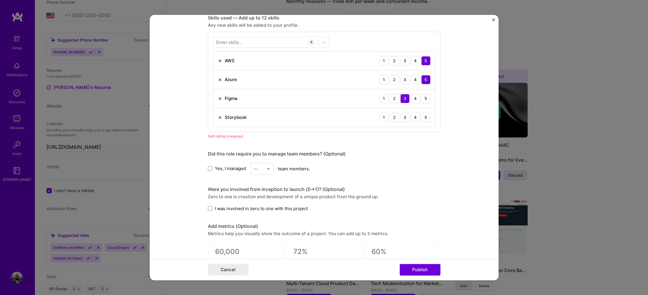
click at [407, 117] on div "1 2 3 4 5" at bounding box center [404, 117] width 51 height 9
click at [412, 118] on div "4" at bounding box center [415, 117] width 9 height 9
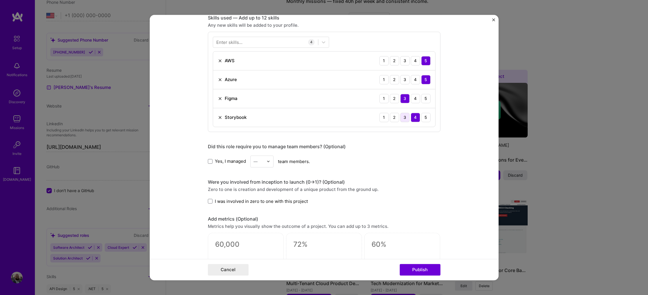
click at [406, 117] on div "3" at bounding box center [404, 117] width 9 height 9
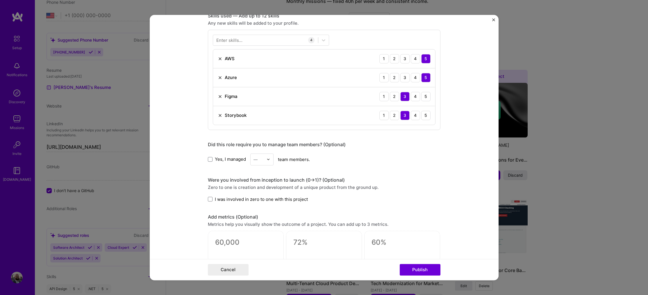
scroll to position [263, 0]
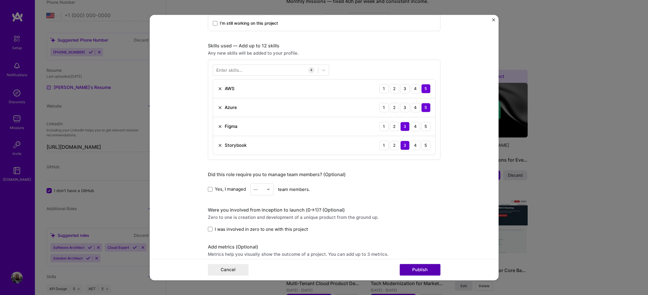
click at [425, 273] on button "Publish" at bounding box center [420, 270] width 41 height 12
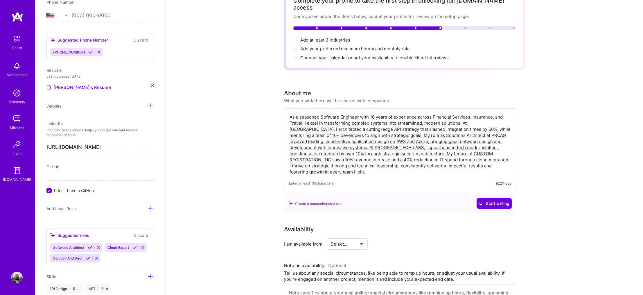
scroll to position [0, 0]
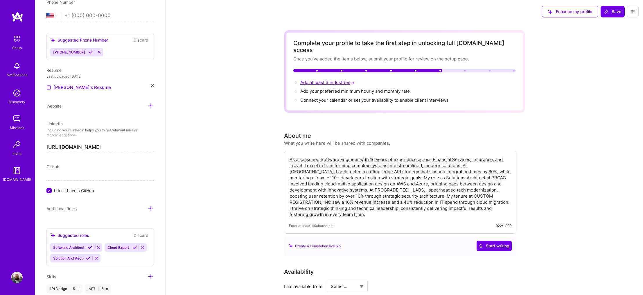
click at [334, 80] on span "Add at least 3 industries →" at bounding box center [327, 83] width 55 height 6
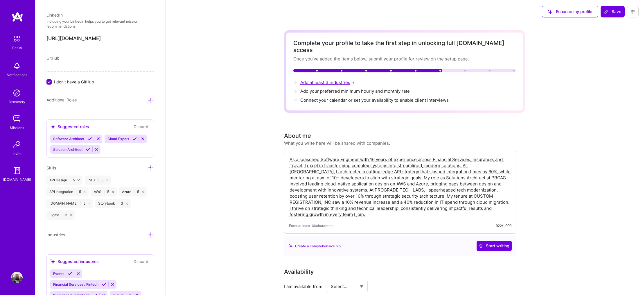
scroll to position [351, 0]
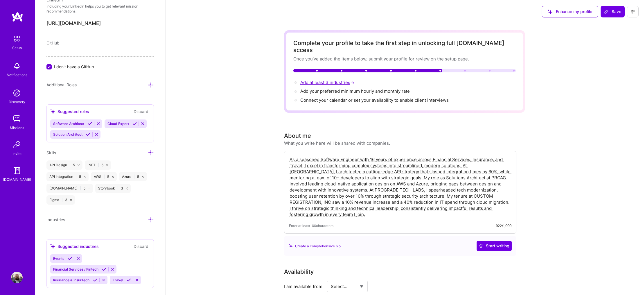
click at [317, 80] on span "Add at least 3 industries →" at bounding box center [327, 83] width 55 height 6
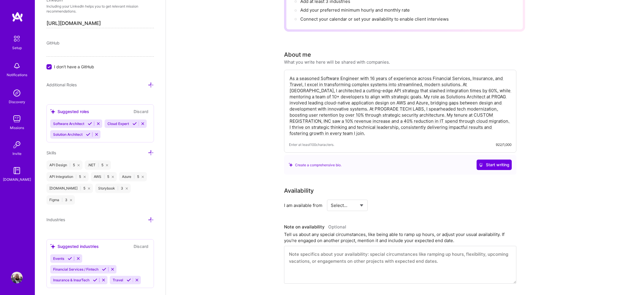
scroll to position [87, 0]
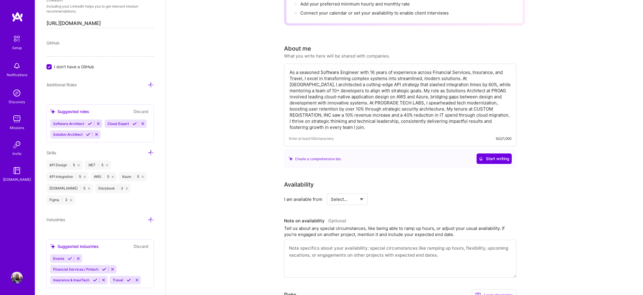
click at [60, 256] on span "Events" at bounding box center [58, 258] width 11 height 4
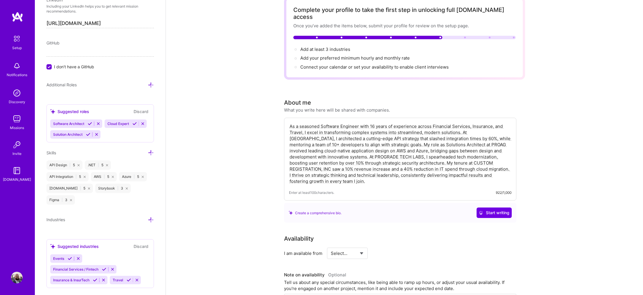
scroll to position [0, 0]
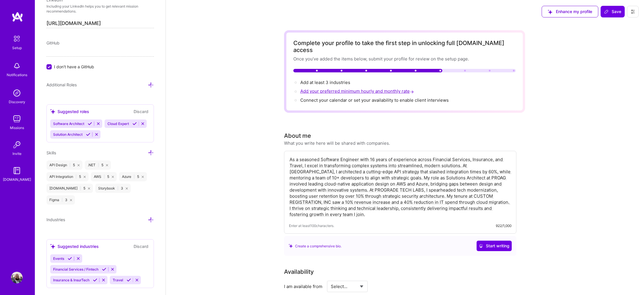
click at [348, 88] on span "Add your preferred minimum hourly and monthly rate →" at bounding box center [357, 91] width 115 height 6
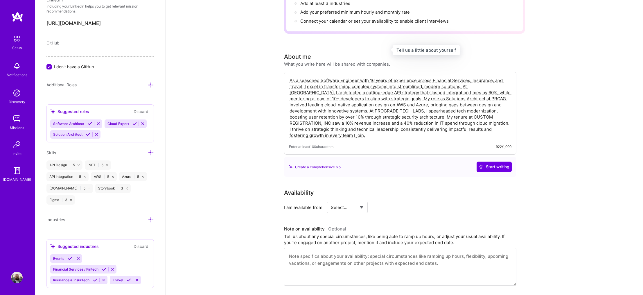
click at [330, 73] on div "About me What you write here will be shared with companies. As a seasoned Softw…" at bounding box center [400, 114] width 232 height 124
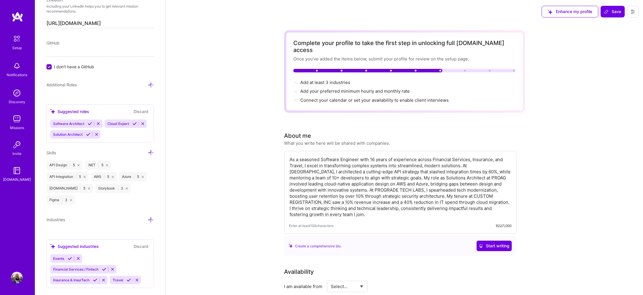
click at [612, 5] on div "Enhance my profile Save" at bounding box center [591, 11] width 106 height 23
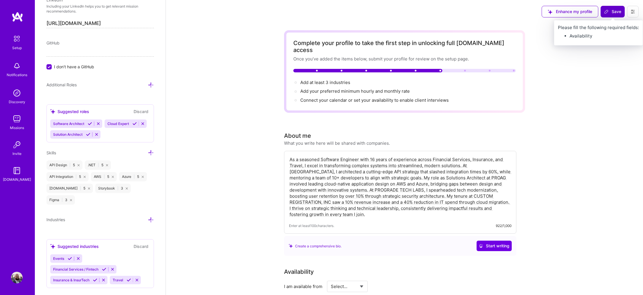
click at [610, 10] on span "Save" at bounding box center [612, 12] width 17 height 6
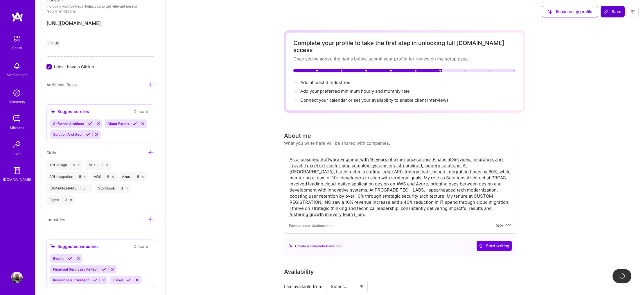
click at [610, 10] on span "Save" at bounding box center [612, 12] width 17 height 6
click at [325, 88] on span "Add your preferred minimum hourly and monthly rate →" at bounding box center [357, 91] width 115 height 6
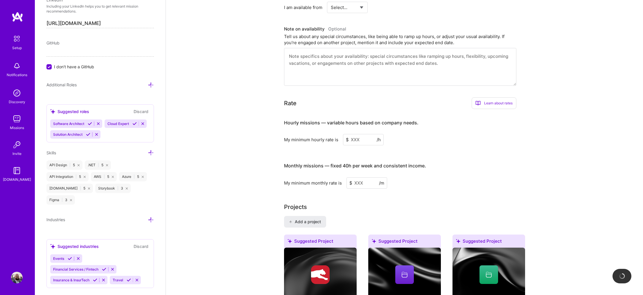
scroll to position [369, 0]
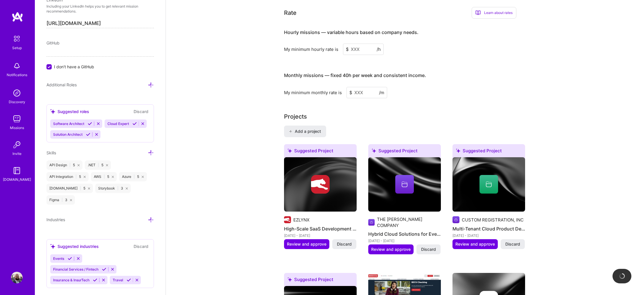
click at [355, 44] on input at bounding box center [363, 49] width 41 height 11
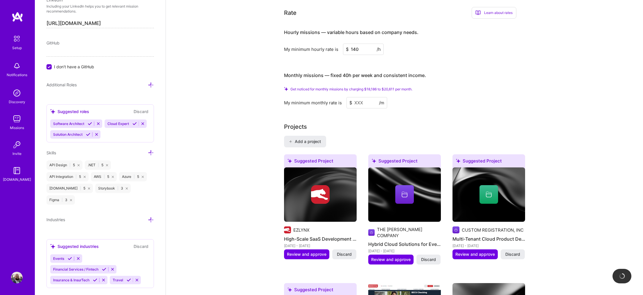
type input "140"
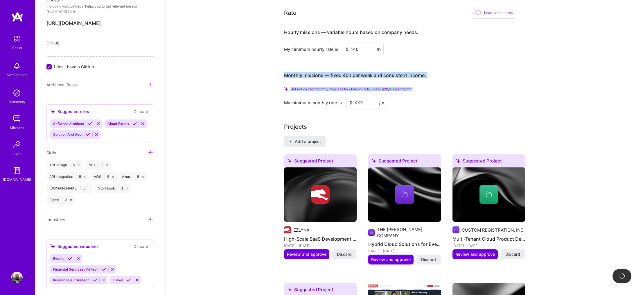
drag, startPoint x: 284, startPoint y: 63, endPoint x: 465, endPoint y: 81, distance: 182.2
click at [465, 81] on div "Monthly missions — fixed 40h per week and consistent income. Get noticed for mo…" at bounding box center [400, 88] width 232 height 42
click at [465, 87] on div "Get noticed for monthly missions by charging $18,186 to $20,611 per month." at bounding box center [400, 89] width 232 height 4
drag, startPoint x: 466, startPoint y: 81, endPoint x: 271, endPoint y: 65, distance: 195.7
click at [271, 65] on div "Complete your profile to take the first step in unlocking full [DOMAIN_NAME] ac…" at bounding box center [404, 217] width 477 height 1127
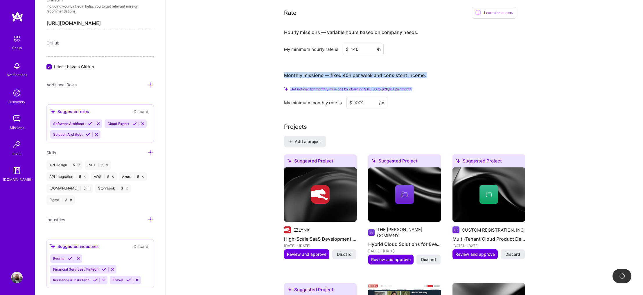
click at [271, 65] on div "Complete your profile to take the first step in unlocking full [DOMAIN_NAME] ac…" at bounding box center [404, 217] width 477 height 1127
drag, startPoint x: 271, startPoint y: 65, endPoint x: 442, endPoint y: 80, distance: 171.6
click at [442, 80] on div "Complete your profile to take the first step in unlocking full [DOMAIN_NAME] ac…" at bounding box center [404, 217] width 477 height 1127
click at [442, 87] on div "Get noticed for monthly missions by charging $18,186 to $20,611 per month." at bounding box center [400, 89] width 232 height 4
drag, startPoint x: 442, startPoint y: 80, endPoint x: 278, endPoint y: 65, distance: 164.6
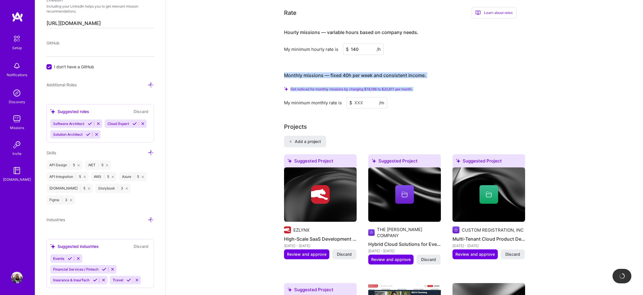
click at [278, 65] on div "Complete your profile to take the first step in unlocking full [DOMAIN_NAME] ac…" at bounding box center [404, 217] width 477 height 1127
drag, startPoint x: 287, startPoint y: 65, endPoint x: 442, endPoint y: 79, distance: 154.9
click at [441, 78] on div "Complete your profile to take the first step in unlocking full [DOMAIN_NAME] ac…" at bounding box center [404, 217] width 477 height 1127
click at [442, 79] on div "Monthly missions — fixed 40h per week and consistent income. Get noticed for mo…" at bounding box center [400, 88] width 232 height 42
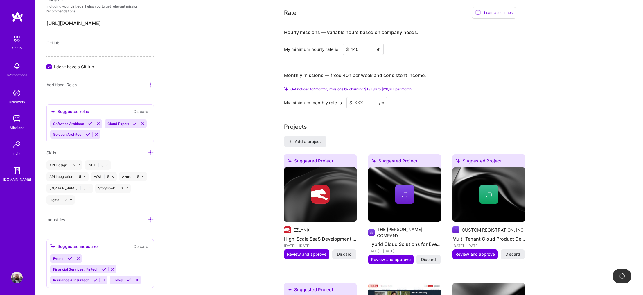
click at [362, 97] on input at bounding box center [367, 102] width 41 height 11
click at [388, 87] on span "Get noticed for monthly missions by charging $18,186 to $20,611 per month." at bounding box center [352, 89] width 122 height 4
click at [385, 87] on span "Get noticed for monthly missions by charging $18,186 to $20,611 per month." at bounding box center [352, 89] width 122 height 4
click at [355, 97] on input at bounding box center [367, 102] width 41 height 11
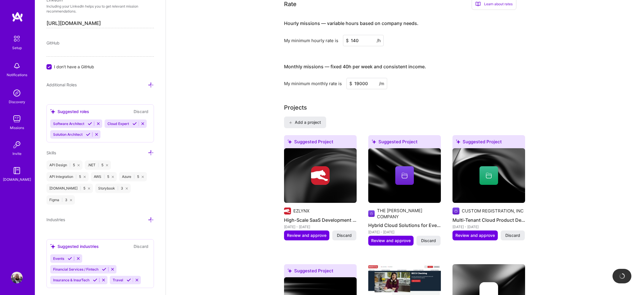
click at [413, 64] on h4 "Monthly missions — fixed 40h per week and consistent income." at bounding box center [355, 67] width 142 height 6
click at [414, 64] on h4 "Monthly missions — fixed 40h per week and consistent income." at bounding box center [355, 67] width 142 height 6
drag, startPoint x: 414, startPoint y: 58, endPoint x: 397, endPoint y: 57, distance: 17.2
click at [397, 64] on h4 "Monthly missions — fixed 40h per week and consistent income." at bounding box center [355, 67] width 142 height 6
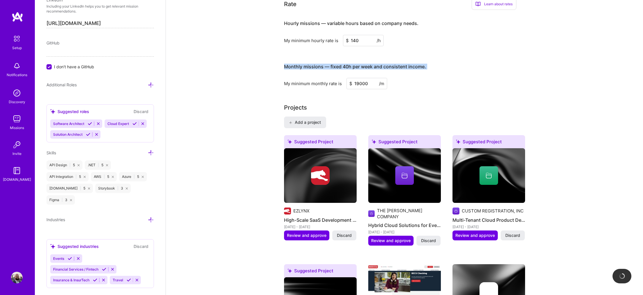
click at [397, 64] on h4 "Monthly missions — fixed 40h per week and consistent income." at bounding box center [355, 67] width 142 height 6
drag, startPoint x: 397, startPoint y: 57, endPoint x: 417, endPoint y: 58, distance: 20.3
click at [416, 64] on h4 "Monthly missions — fixed 40h per week and consistent income." at bounding box center [355, 67] width 142 height 6
click at [417, 64] on h4 "Monthly missions — fixed 40h per week and consistent income." at bounding box center [355, 67] width 142 height 6
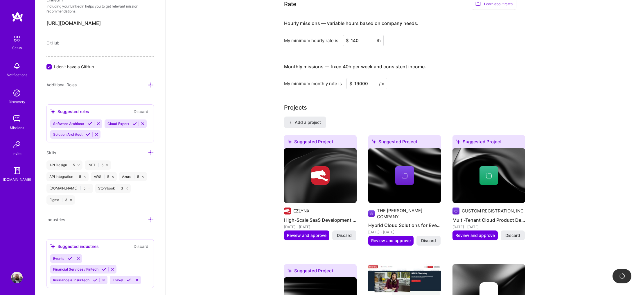
click at [367, 78] on input "19000" at bounding box center [367, 83] width 41 height 11
click at [368, 78] on input "19000" at bounding box center [367, 83] width 41 height 11
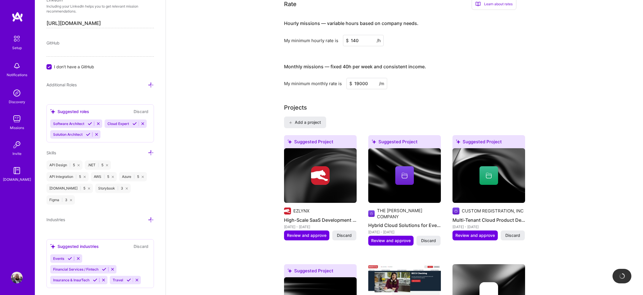
click at [368, 78] on input "19000" at bounding box center [367, 83] width 41 height 11
type input "22000"
click at [373, 65] on div "Monthly missions — fixed 40h per week and consistent income." at bounding box center [355, 67] width 142 height 18
click at [372, 64] on h4 "Monthly missions — fixed 40h per week and consistent income." at bounding box center [355, 67] width 142 height 6
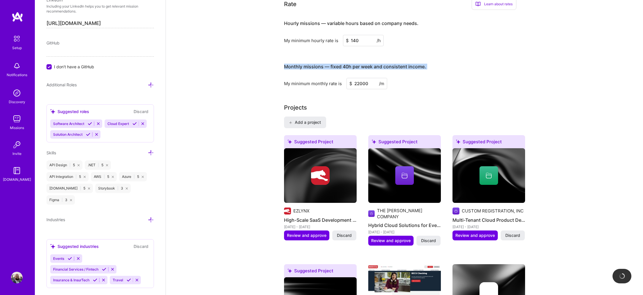
click at [372, 64] on h4 "Monthly missions — fixed 40h per week and consistent income." at bounding box center [355, 67] width 142 height 6
click at [357, 35] on input "140" at bounding box center [363, 40] width 41 height 11
click at [361, 35] on input "140" at bounding box center [363, 40] width 41 height 11
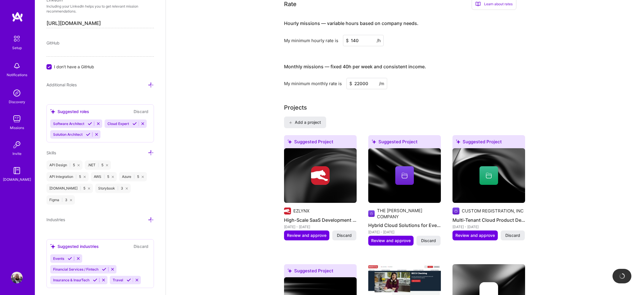
click at [361, 35] on input "140" at bounding box center [363, 40] width 41 height 11
click at [362, 35] on input "140" at bounding box center [363, 40] width 41 height 11
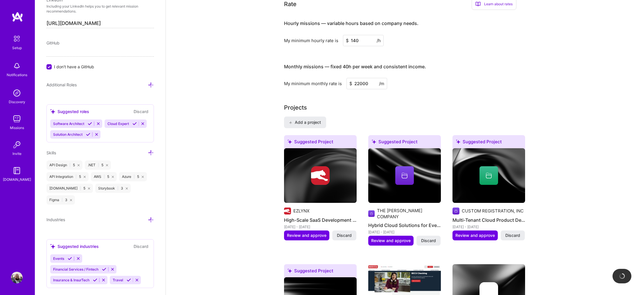
click at [362, 35] on input "140" at bounding box center [363, 40] width 41 height 11
type input "160"
click at [430, 58] on h3 "Monthly missions — fixed 40h per week and consistent income." at bounding box center [400, 67] width 232 height 18
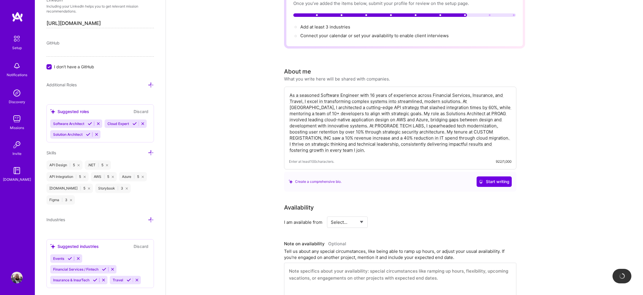
scroll to position [0, 0]
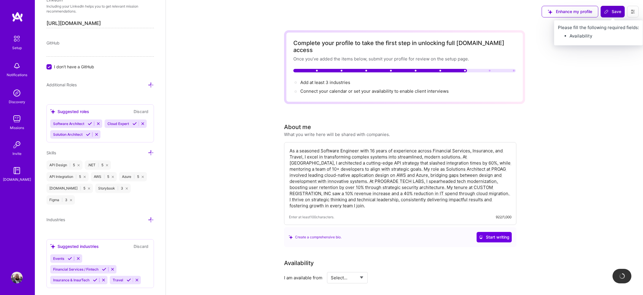
click at [613, 11] on span "Save" at bounding box center [612, 12] width 17 height 6
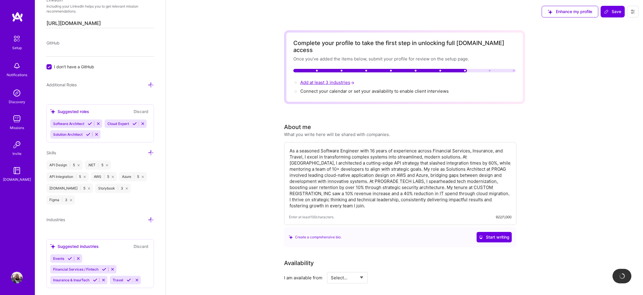
click at [330, 80] on span "Add at least 3 industries →" at bounding box center [327, 83] width 55 height 6
click at [338, 80] on span "Add at least 3 industries →" at bounding box center [327, 83] width 55 height 6
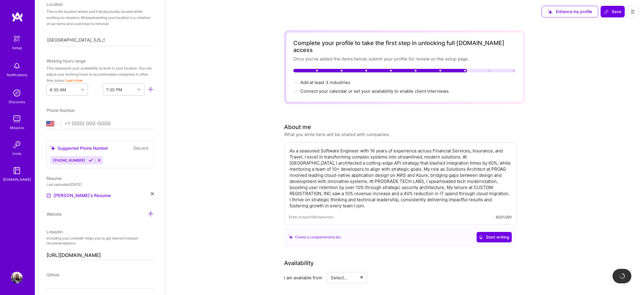
scroll to position [119, 0]
click at [95, 123] on input "tel" at bounding box center [106, 124] width 82 height 17
type input "7"
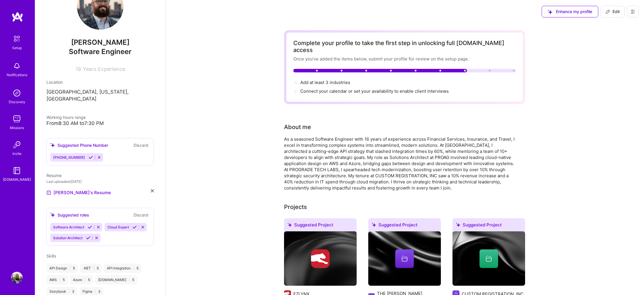
scroll to position [29, 0]
click at [323, 80] on span "Add at least 3 industries →" at bounding box center [327, 83] width 55 height 6
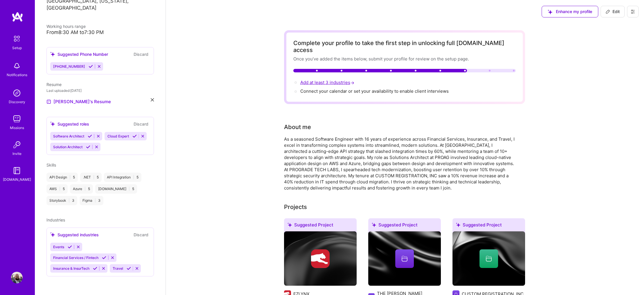
select select "US"
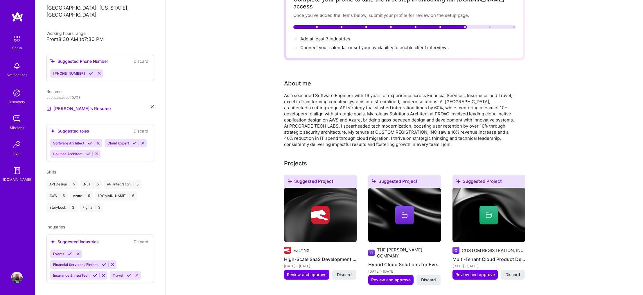
scroll to position [58, 0]
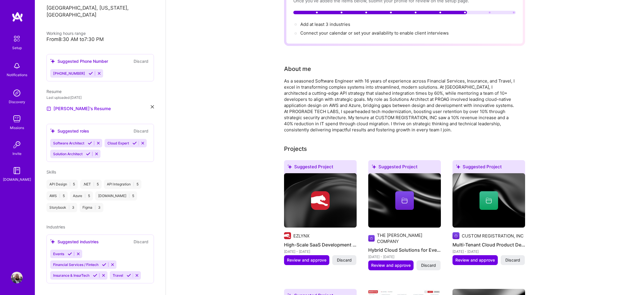
click at [73, 141] on span "Software Architect" at bounding box center [68, 143] width 31 height 4
click at [61, 252] on span "Events" at bounding box center [58, 254] width 11 height 4
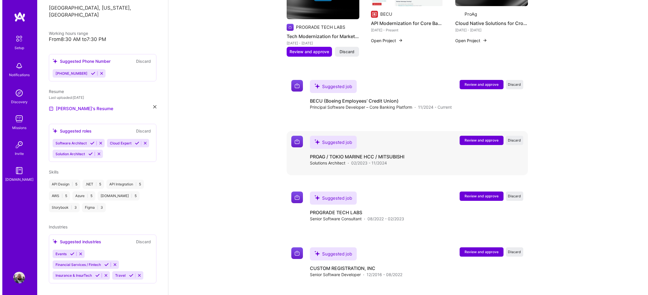
scroll to position [384, 0]
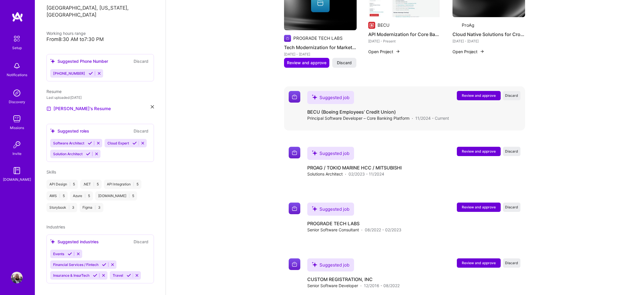
click at [488, 93] on span "Review and approve" at bounding box center [479, 95] width 34 height 5
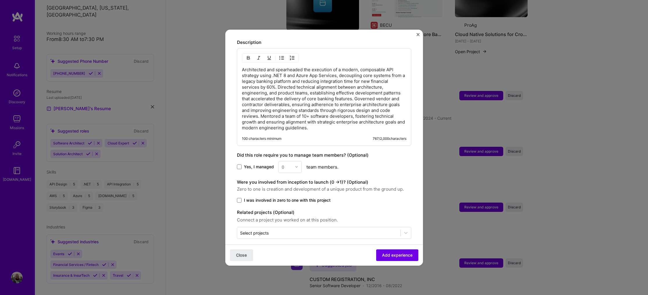
scroll to position [303, 0]
click at [396, 254] on span "Add experience" at bounding box center [397, 255] width 31 height 6
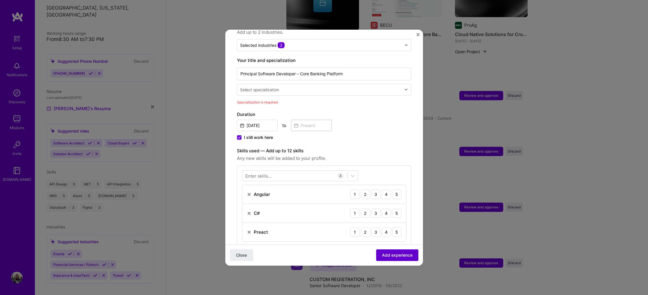
scroll to position [58, 0]
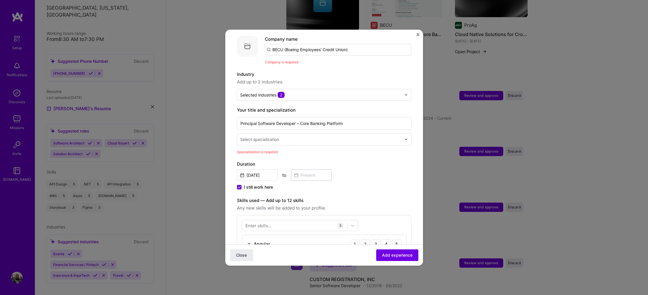
click at [314, 136] on input "text" at bounding box center [321, 139] width 162 height 6
type input "s"
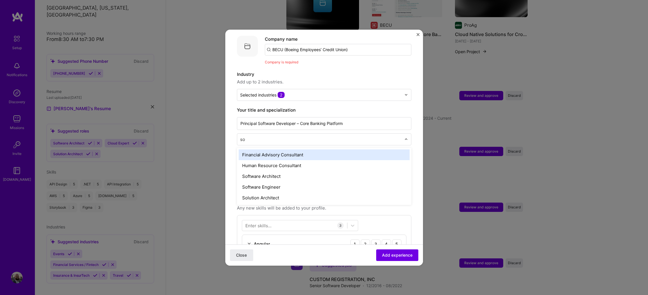
type input "sof"
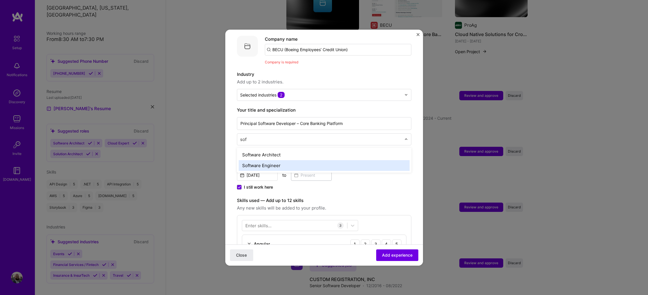
click at [311, 161] on div "Software Engineer" at bounding box center [324, 165] width 171 height 11
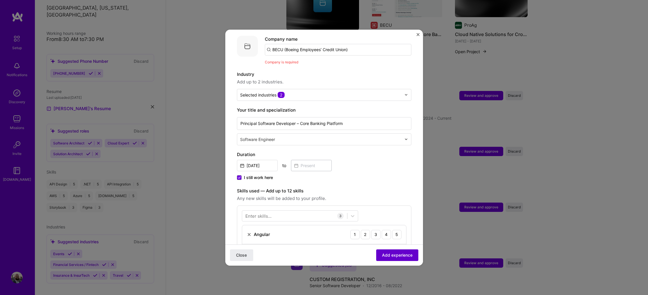
click at [401, 252] on span "Add experience" at bounding box center [397, 255] width 31 height 6
click at [384, 254] on span "Add experience" at bounding box center [397, 255] width 31 height 6
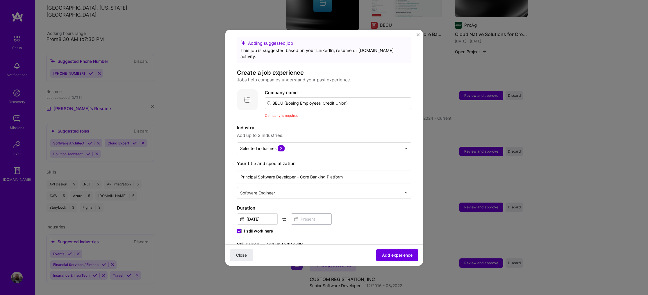
scroll to position [0, 0]
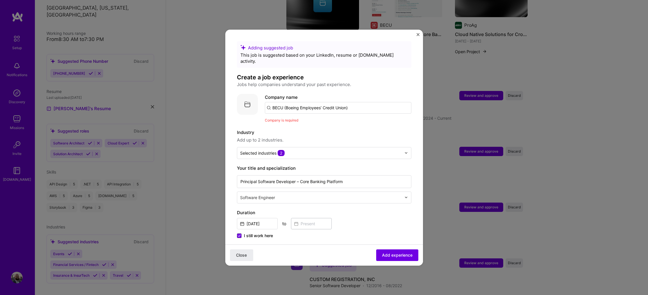
click at [323, 102] on input "BECU (Boeing Employees’ Credit Union)" at bounding box center [338, 108] width 146 height 12
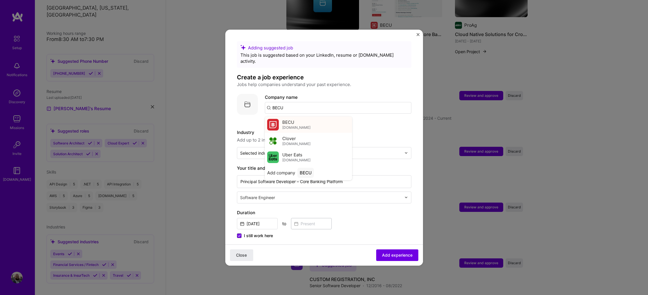
type input "BECU"
click at [334, 119] on div "BECU [DOMAIN_NAME]" at bounding box center [308, 125] width 87 height 16
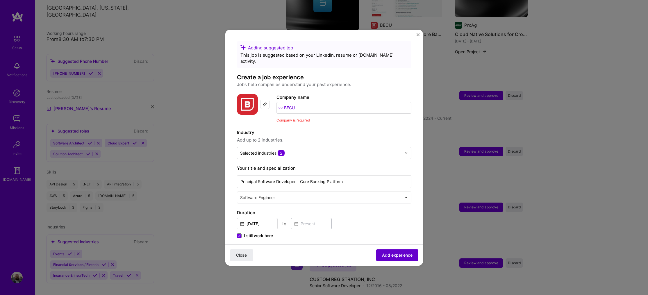
click at [386, 256] on span "Add experience" at bounding box center [397, 255] width 31 height 6
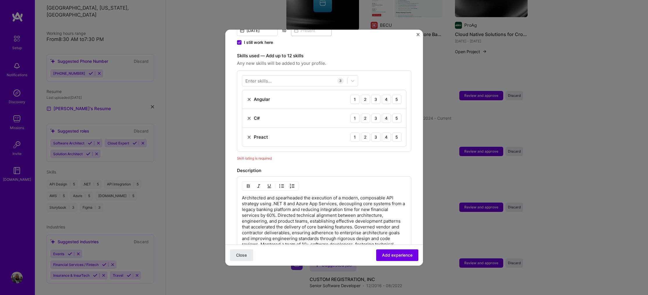
scroll to position [201, 0]
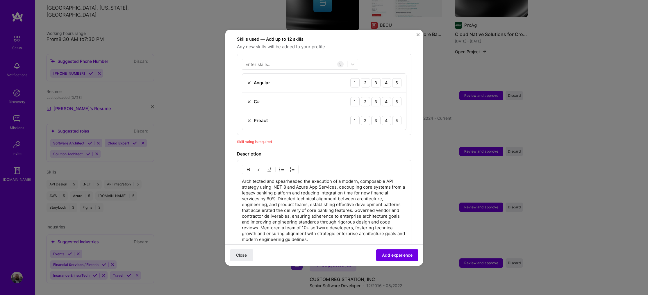
click at [248, 118] on img at bounding box center [249, 120] width 5 height 5
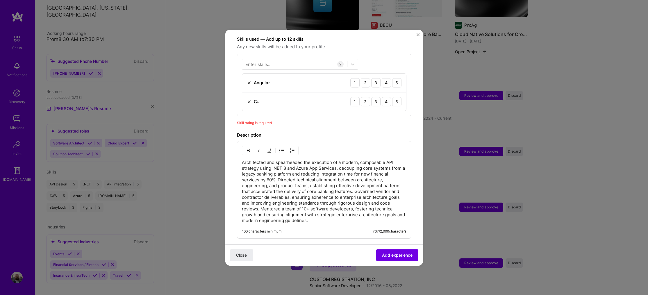
click at [250, 80] on img at bounding box center [249, 82] width 5 height 5
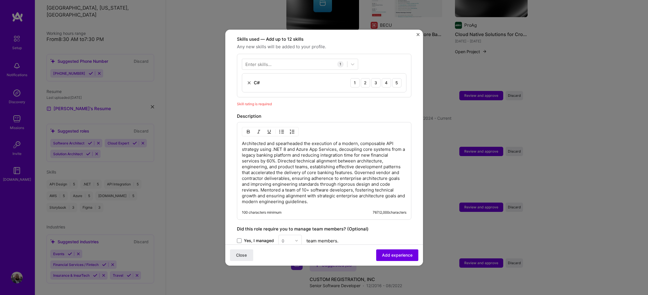
click at [269, 61] on div "Enter skills..." at bounding box center [258, 64] width 26 height 6
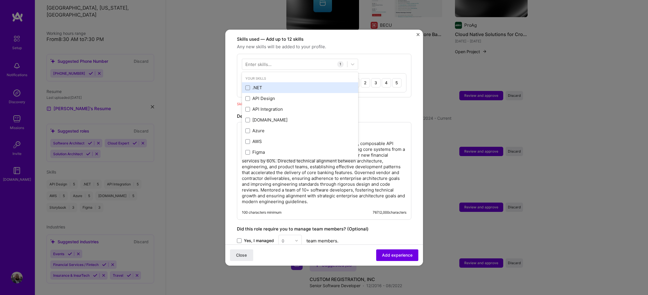
click at [251, 85] on div ".NET" at bounding box center [299, 88] width 109 height 6
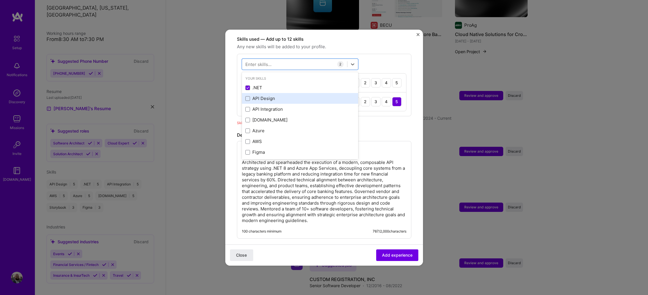
click at [252, 95] on div "API Design" at bounding box center [299, 98] width 109 height 6
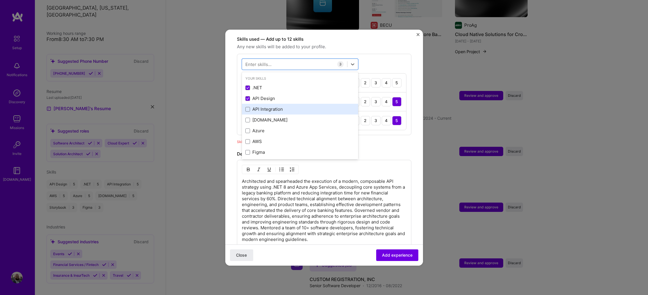
click at [253, 106] on div "API Integration" at bounding box center [299, 109] width 109 height 6
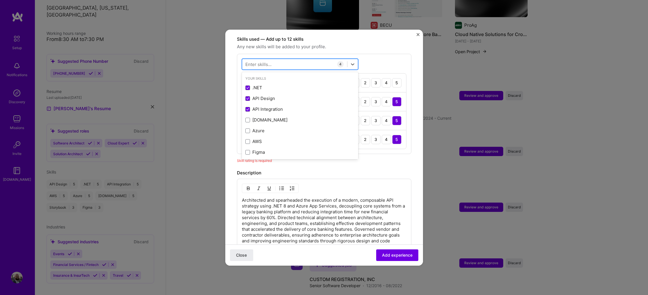
click at [284, 59] on div at bounding box center [294, 64] width 105 height 10
click at [393, 78] on div "5" at bounding box center [396, 82] width 9 height 9
click at [296, 59] on div at bounding box center [300, 64] width 116 height 11
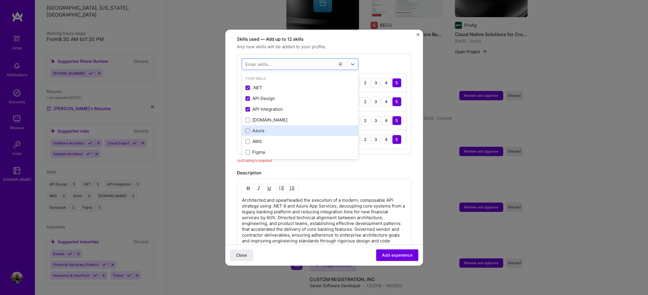
click at [269, 128] on div "Azure" at bounding box center [299, 131] width 109 height 6
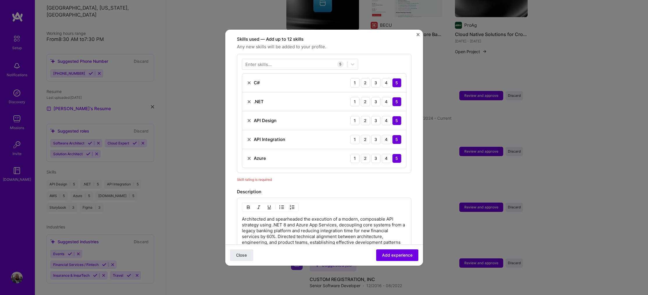
click at [381, 176] on div "Skill rating is required" at bounding box center [324, 179] width 174 height 6
click at [398, 258] on span "Add experience" at bounding box center [397, 255] width 31 height 6
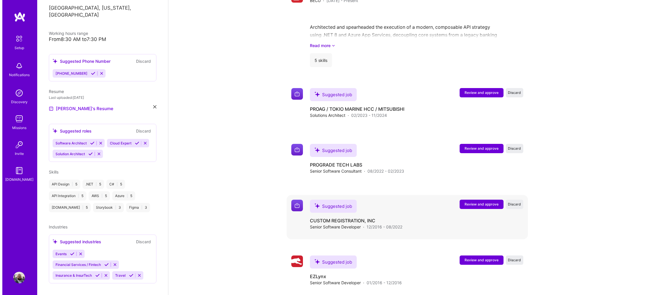
scroll to position [503, 0]
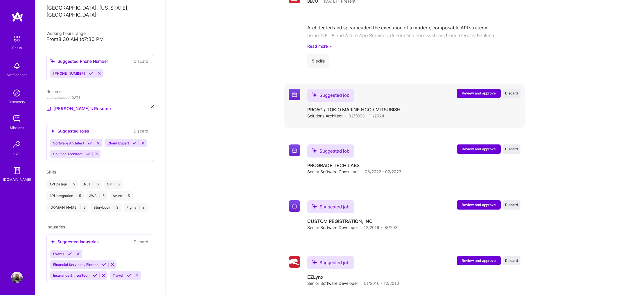
click at [472, 91] on span "Review and approve" at bounding box center [479, 93] width 34 height 5
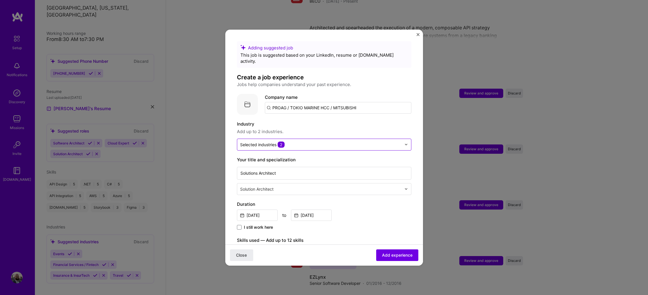
click at [297, 142] on input "text" at bounding box center [320, 145] width 161 height 6
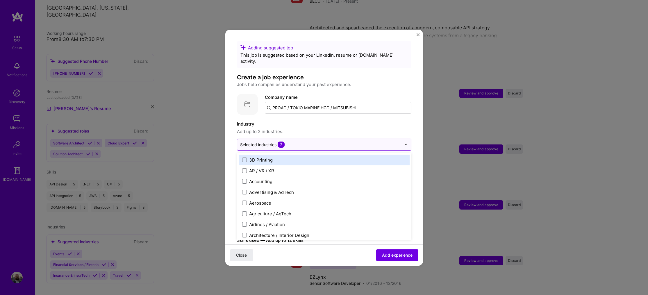
click at [297, 142] on input "text" at bounding box center [320, 145] width 161 height 6
click at [299, 130] on div "Industry Add up to 2 industries. option 3D Printing focused, 1 of 120. 120 resu…" at bounding box center [324, 136] width 174 height 30
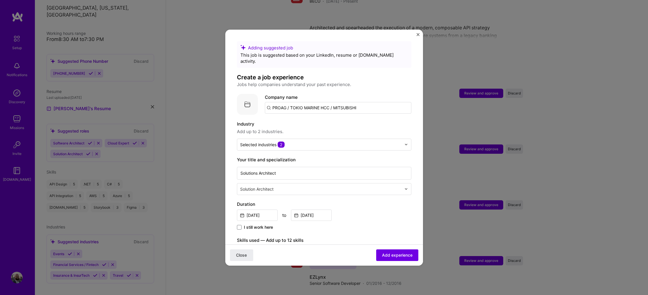
click at [292, 186] on input "text" at bounding box center [321, 189] width 162 height 6
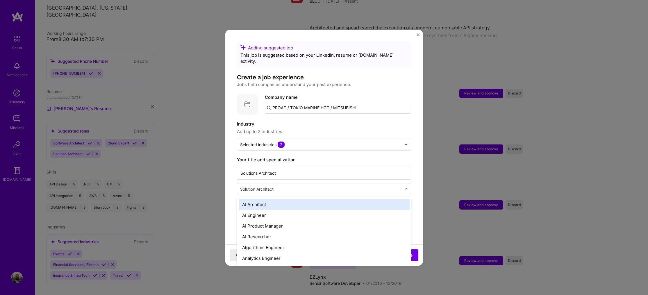
click at [292, 186] on input "text" at bounding box center [321, 189] width 162 height 6
click at [323, 156] on label "Your title and specialization" at bounding box center [324, 159] width 174 height 7
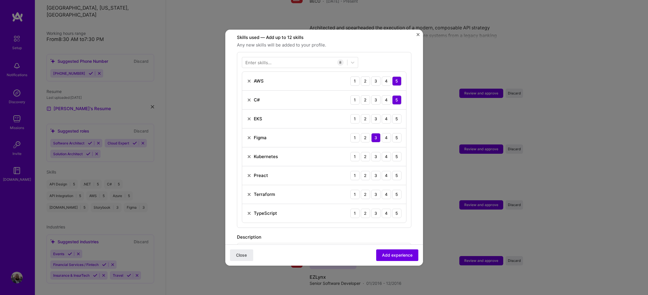
scroll to position [203, 0]
click at [374, 151] on div "3" at bounding box center [375, 155] width 9 height 9
click at [373, 114] on div "3" at bounding box center [375, 118] width 9 height 9
click at [249, 173] on img at bounding box center [249, 175] width 5 height 5
click at [314, 57] on div at bounding box center [294, 62] width 105 height 10
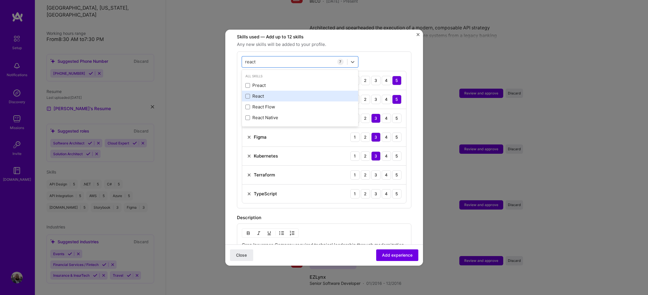
click at [287, 93] on div "React" at bounding box center [299, 96] width 109 height 6
type input "react"
click at [385, 208] on div "4" at bounding box center [386, 212] width 9 height 9
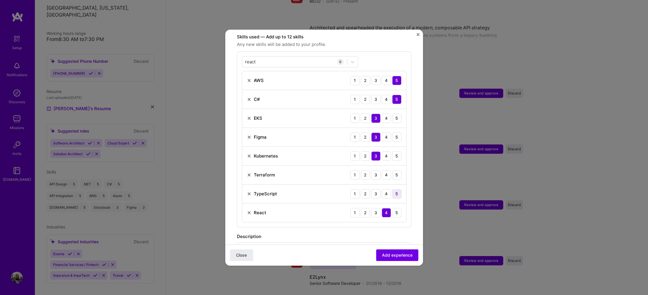
click at [392, 189] on div "5" at bounding box center [396, 193] width 9 height 9
click at [371, 170] on div "3" at bounding box center [375, 174] width 9 height 9
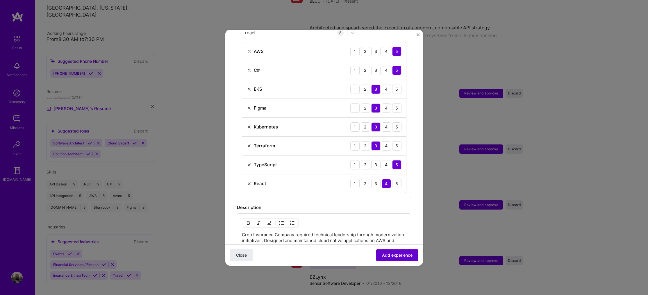
click at [390, 255] on span "Add experience" at bounding box center [397, 255] width 31 height 6
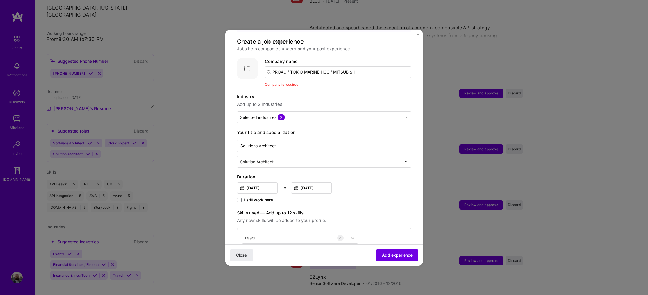
scroll to position [29, 0]
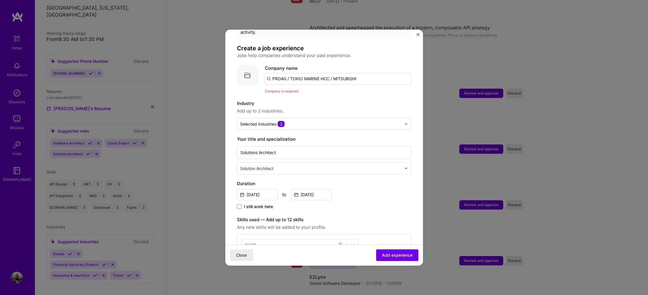
click at [293, 74] on input "PROAG / TOKIO MARINE HCC / MITSUBISHI" at bounding box center [338, 79] width 146 height 12
drag, startPoint x: 293, startPoint y: 74, endPoint x: 374, endPoint y: 70, distance: 80.3
click at [374, 73] on input "PROAG / TOKIO MARINE HCC / MITSUBISHI" at bounding box center [338, 79] width 146 height 12
click at [321, 87] on div "ProAg [DOMAIN_NAME]" at bounding box center [308, 95] width 87 height 16
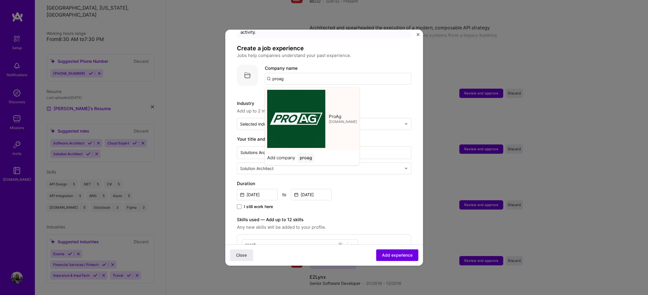
type input "ProAg"
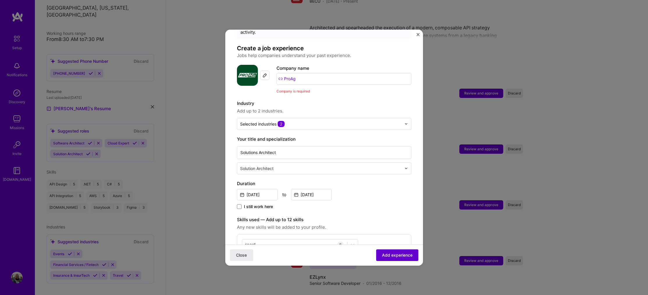
click at [394, 256] on span "Add experience" at bounding box center [397, 255] width 31 height 6
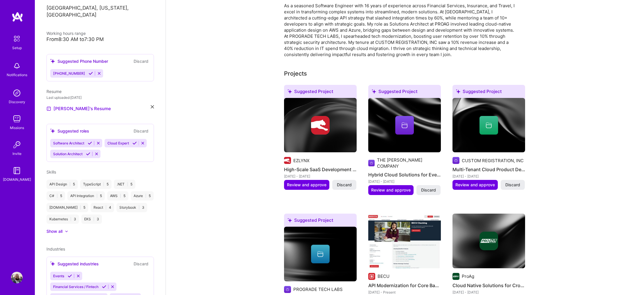
scroll to position [0, 0]
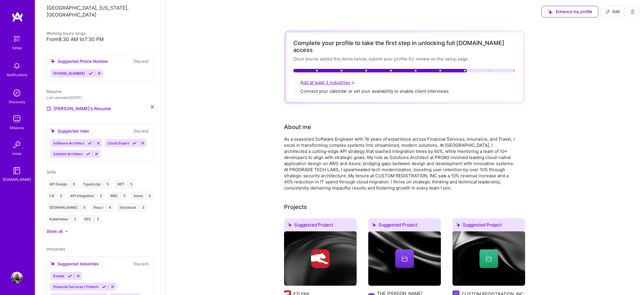
click at [334, 80] on span "Add at least 3 industries →" at bounding box center [327, 83] width 55 height 6
select select "US"
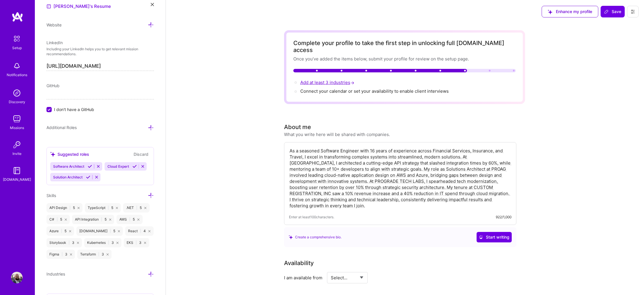
scroll to position [386, 0]
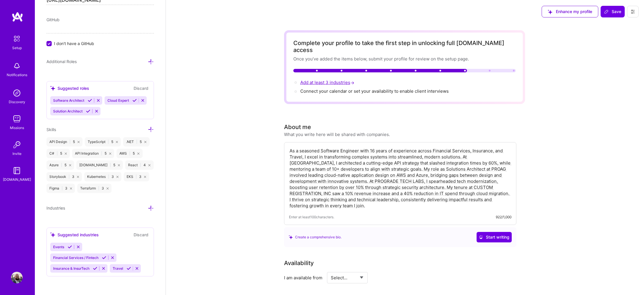
click at [334, 80] on span "Add at least 3 industries →" at bounding box center [327, 83] width 55 height 6
click at [142, 207] on div "Industries" at bounding box center [100, 208] width 108 height 7
click at [148, 206] on icon at bounding box center [151, 208] width 6 height 6
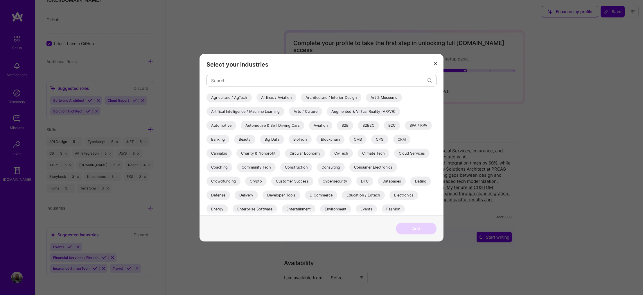
scroll to position [29, 0]
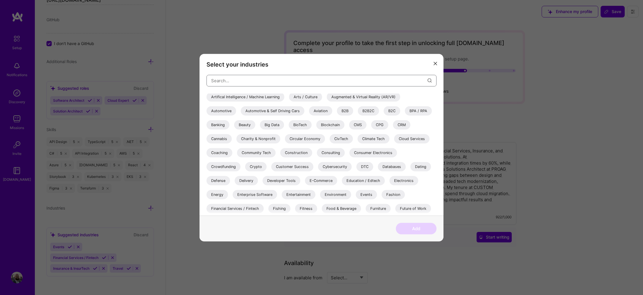
click at [295, 80] on input "modal" at bounding box center [319, 80] width 216 height 15
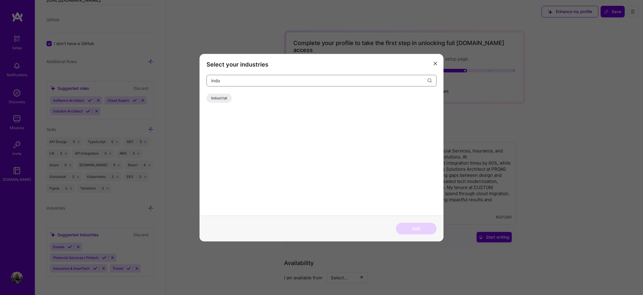
scroll to position [0, 0]
click at [240, 98] on div "Insurance & InsurTech" at bounding box center [230, 97] width 47 height 9
click at [257, 81] on input "insurance" at bounding box center [319, 80] width 216 height 15
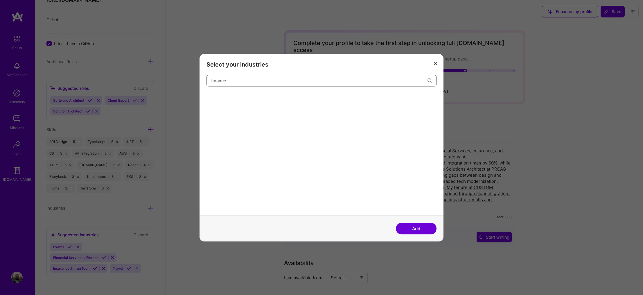
type input "finance"
click at [414, 229] on button "Add" at bounding box center [416, 229] width 41 height 12
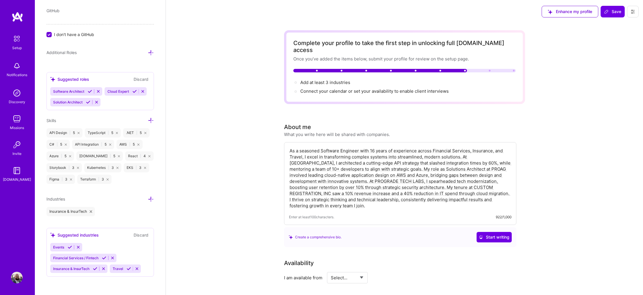
scroll to position [386, 0]
click at [62, 252] on div "Suggested industries Discard Events Financial Services / Fintech Insurance & In…" at bounding box center [100, 252] width 108 height 49
click at [62, 249] on span "Events" at bounding box center [58, 247] width 11 height 4
click at [69, 273] on div "Events Financial Services / Fintech Insurance & InsurTech Travel" at bounding box center [100, 258] width 100 height 30
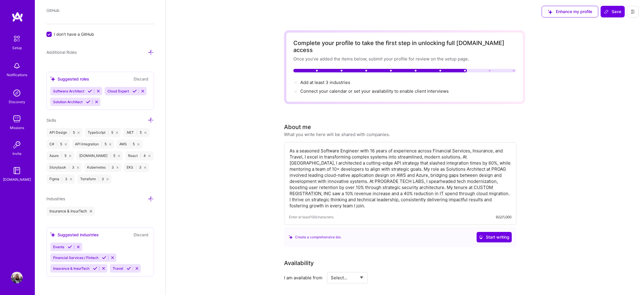
click at [79, 238] on div "Suggested industries" at bounding box center [74, 235] width 49 height 6
click at [54, 249] on span "Events" at bounding box center [58, 247] width 11 height 4
click at [56, 260] on span "Financial Services / Fintech" at bounding box center [75, 257] width 45 height 4
click at [69, 249] on icon at bounding box center [70, 247] width 4 height 4
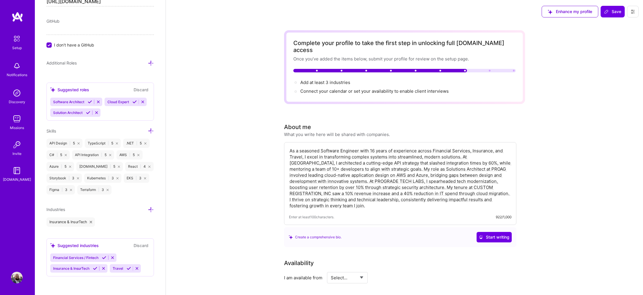
click at [105, 260] on button at bounding box center [104, 257] width 8 height 5
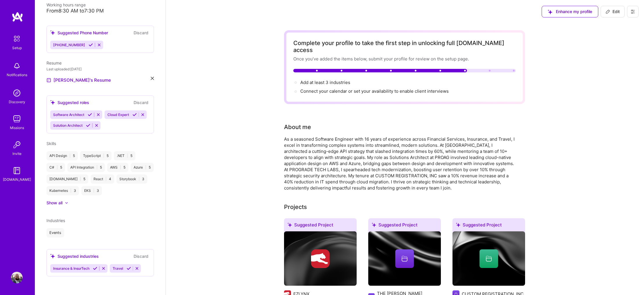
scroll to position [134, 0]
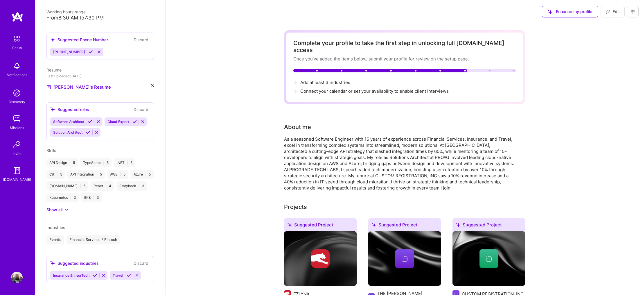
click at [97, 273] on icon at bounding box center [95, 275] width 4 height 4
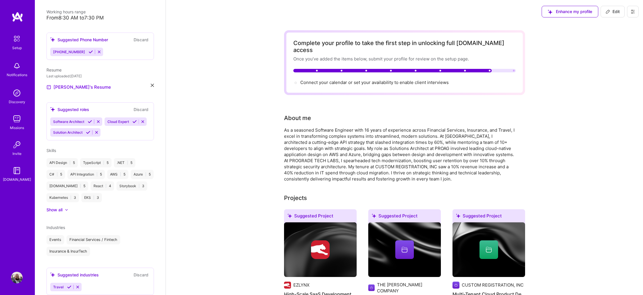
click at [69, 285] on icon at bounding box center [69, 287] width 4 height 4
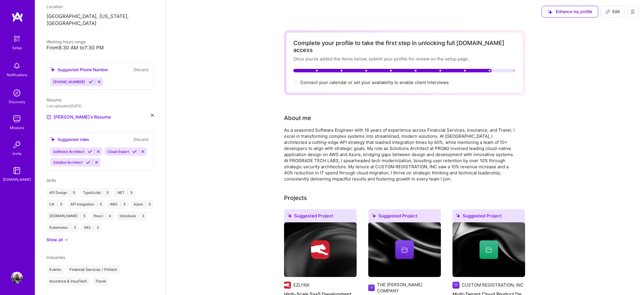
scroll to position [99, 0]
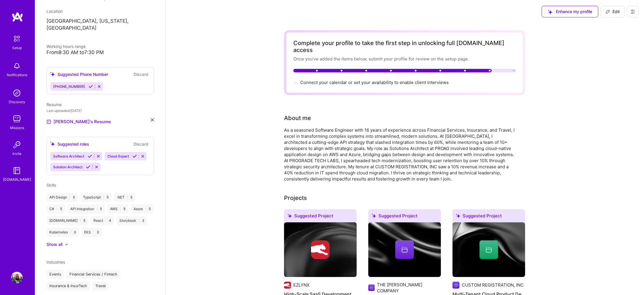
drag, startPoint x: 132, startPoint y: 264, endPoint x: 134, endPoint y: 250, distance: 13.2
click at [89, 154] on icon at bounding box center [90, 156] width 4 height 4
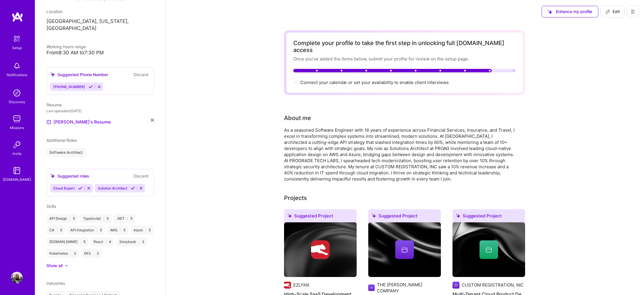
click at [131, 186] on icon at bounding box center [133, 188] width 4 height 4
click at [83, 186] on icon at bounding box center [80, 188] width 4 height 4
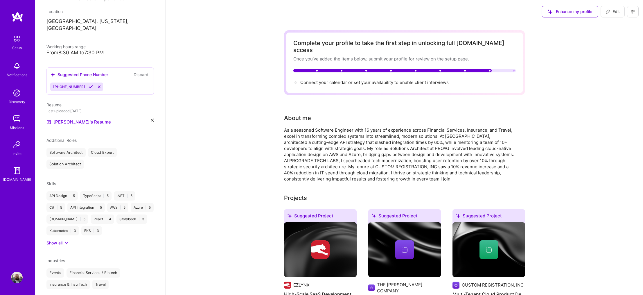
click at [70, 138] on span "Additional Roles" at bounding box center [61, 140] width 30 height 5
click at [98, 148] on div "Cloud Expert" at bounding box center [102, 152] width 29 height 9
click at [62, 240] on div "Show all" at bounding box center [54, 243] width 16 height 6
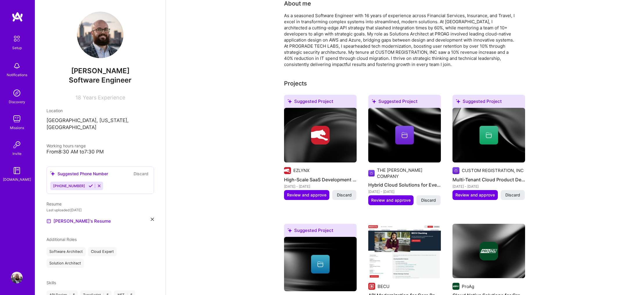
scroll to position [116, 0]
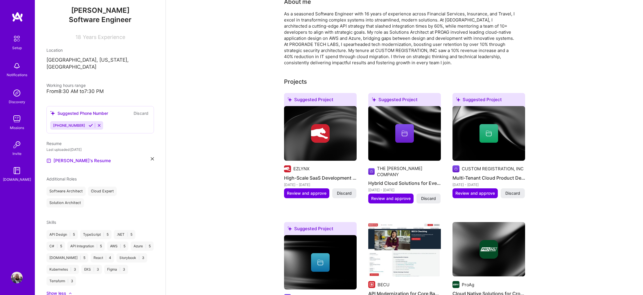
click at [61, 146] on div "Resume Last uploaded: [DATE] [PERSON_NAME]'s Resume" at bounding box center [100, 152] width 108 height 24
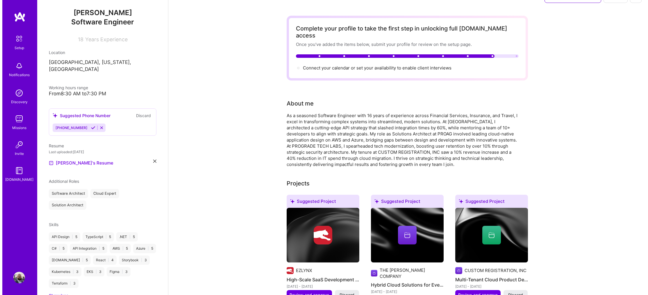
scroll to position [0, 0]
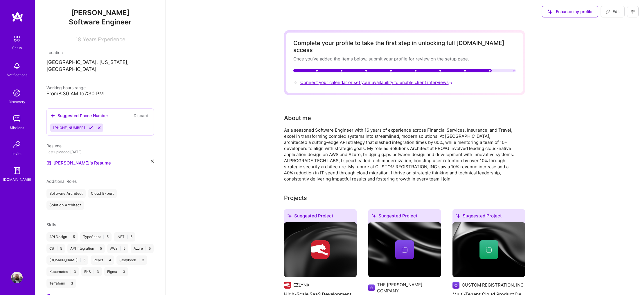
click at [331, 80] on span "Connect your calendar or set your availability to enable client interviews →" at bounding box center [377, 83] width 154 height 6
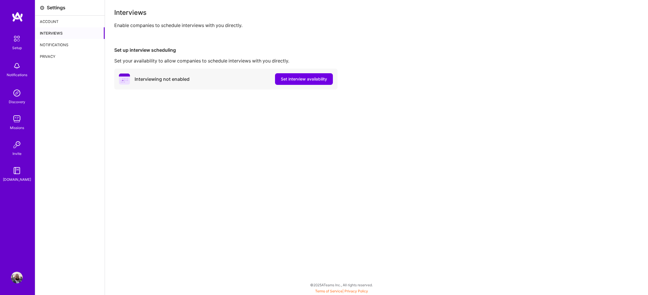
click at [235, 78] on div "Interviewing not enabled Set interview availability" at bounding box center [225, 79] width 223 height 21
click at [293, 79] on span "Set interview availability" at bounding box center [304, 79] width 46 height 6
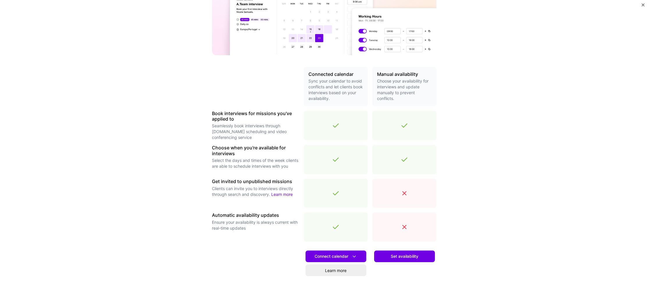
scroll to position [112, 0]
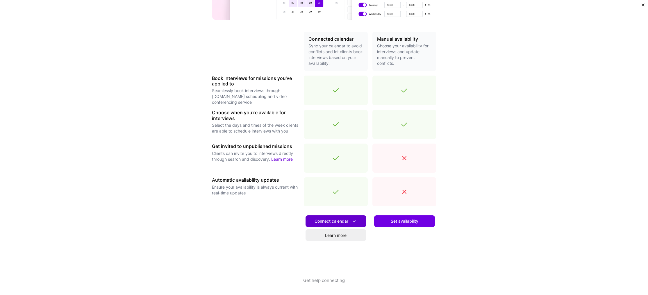
click at [351, 218] on icon at bounding box center [354, 221] width 6 height 6
click at [352, 218] on button "Connect calendar" at bounding box center [335, 221] width 61 height 12
click at [391, 219] on span "Set availability" at bounding box center [405, 221] width 28 height 6
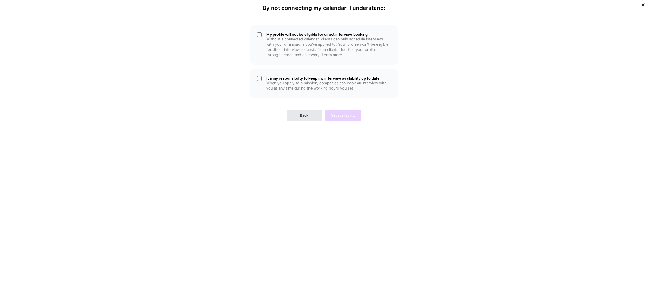
click at [302, 113] on span "Back" at bounding box center [304, 115] width 8 height 5
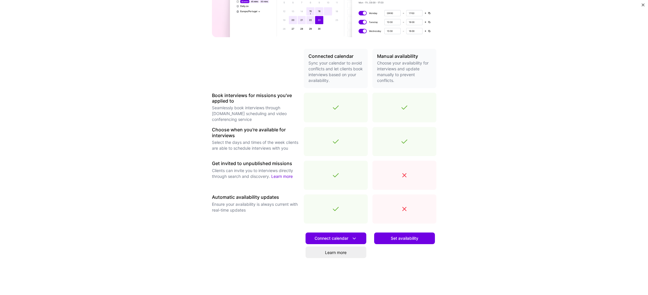
scroll to position [112, 0]
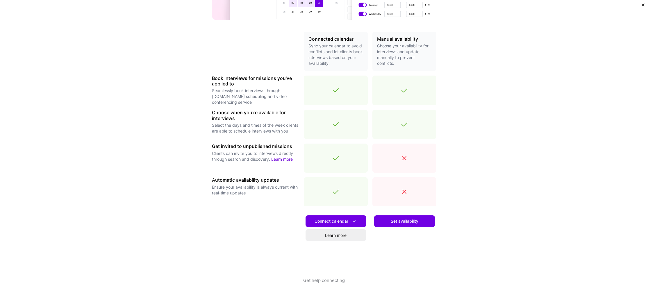
drag, startPoint x: 368, startPoint y: 163, endPoint x: 371, endPoint y: 189, distance: 26.1
drag, startPoint x: 371, startPoint y: 189, endPoint x: 370, endPoint y: 201, distance: 12.5
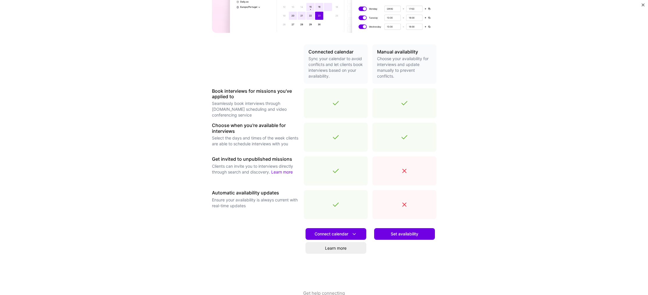
drag, startPoint x: 370, startPoint y: 201, endPoint x: 371, endPoint y: 196, distance: 5.6
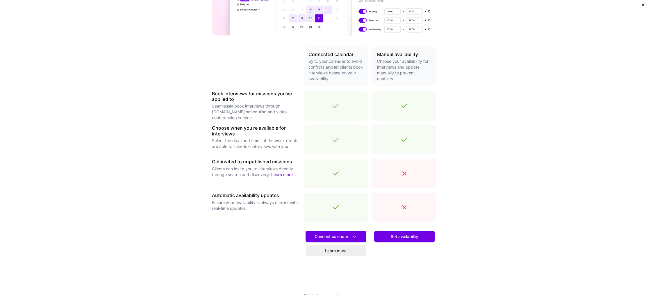
drag, startPoint x: 371, startPoint y: 196, endPoint x: 371, endPoint y: 189, distance: 7.3
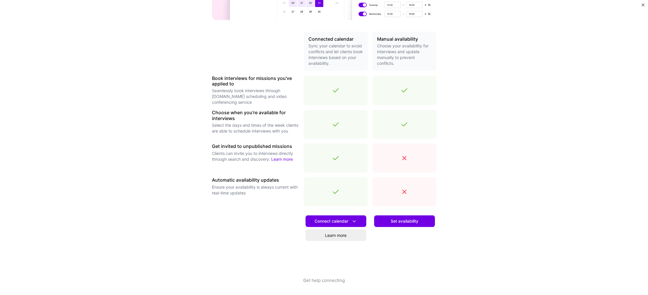
drag, startPoint x: 371, startPoint y: 189, endPoint x: 371, endPoint y: 197, distance: 8.7
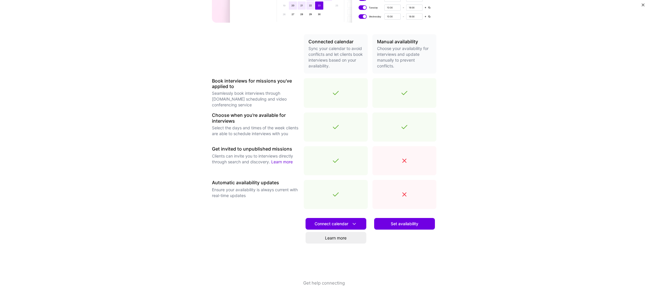
drag, startPoint x: 371, startPoint y: 197, endPoint x: 372, endPoint y: 191, distance: 6.2
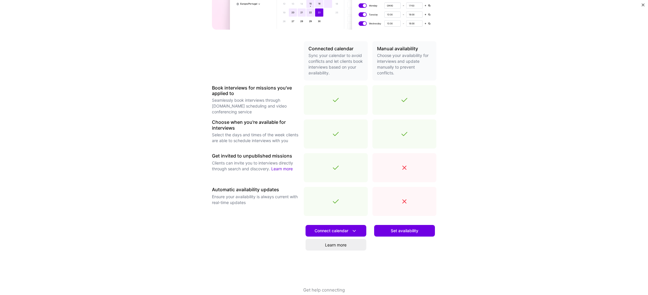
drag, startPoint x: 372, startPoint y: 191, endPoint x: 371, endPoint y: 179, distance: 11.9
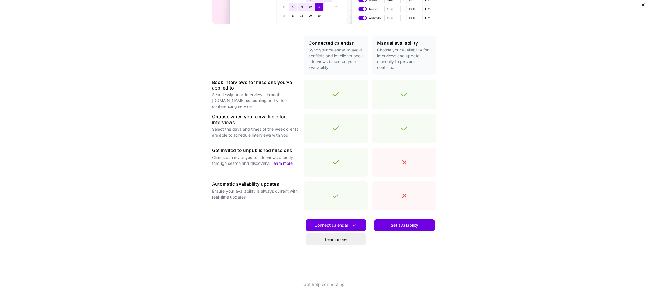
drag, startPoint x: 371, startPoint y: 179, endPoint x: 372, endPoint y: 200, distance: 20.6
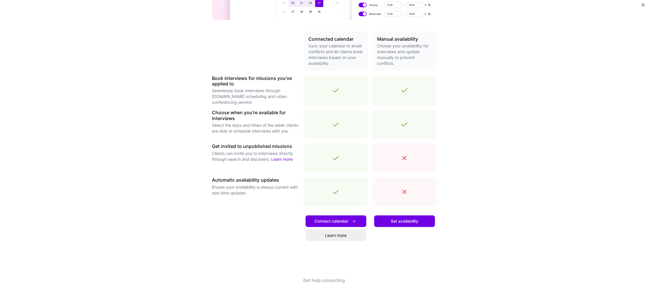
click at [395, 221] on span "Set availability" at bounding box center [405, 221] width 28 height 6
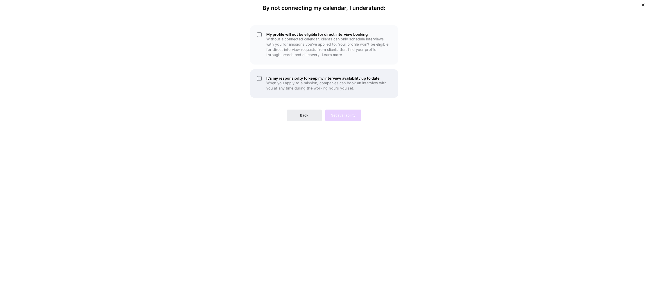
click at [287, 76] on div "It's my responsibility to keep my interview availability up to date When you ap…" at bounding box center [324, 83] width 148 height 29
click at [287, 77] on h5 "It's my responsibility to keep my interview availability up to date" at bounding box center [328, 78] width 125 height 4
click at [300, 83] on p "When you apply to a mission, companies can book an interview with you at any ti…" at bounding box center [328, 85] width 125 height 10
click at [340, 115] on div "Back Set availability" at bounding box center [324, 110] width 148 height 21
click at [258, 101] on div "Back Set availability" at bounding box center [324, 110] width 148 height 21
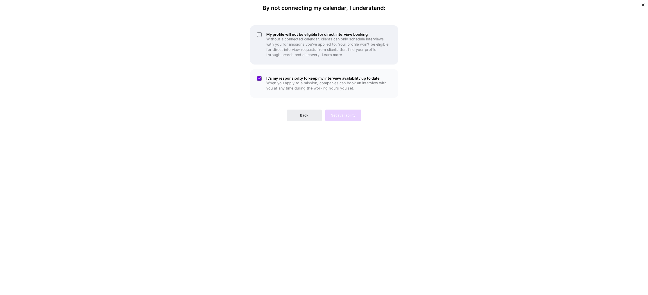
click at [268, 51] on p "Without a connected calendar, clients can only schedule interviews with you for…" at bounding box center [328, 47] width 125 height 21
click at [279, 51] on p "Without a connected calendar, clients can only schedule interviews with you for…" at bounding box center [328, 47] width 125 height 21
click at [286, 82] on p "When you apply to a mission, companies can book an interview with you at any ti…" at bounding box center [328, 85] width 125 height 10
click at [289, 53] on p "Without a connected calendar, clients can only schedule interviews with you for…" at bounding box center [328, 47] width 125 height 21
click at [289, 77] on h5 "It's my responsibility to keep my interview availability up to date" at bounding box center [328, 78] width 125 height 4
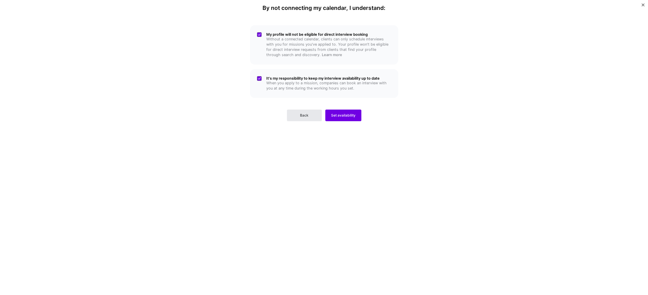
click at [307, 117] on span "Back" at bounding box center [304, 115] width 8 height 5
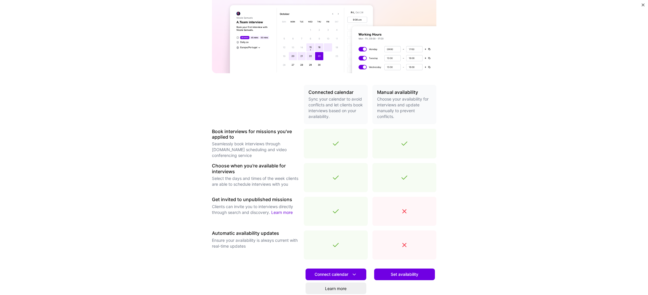
scroll to position [112, 0]
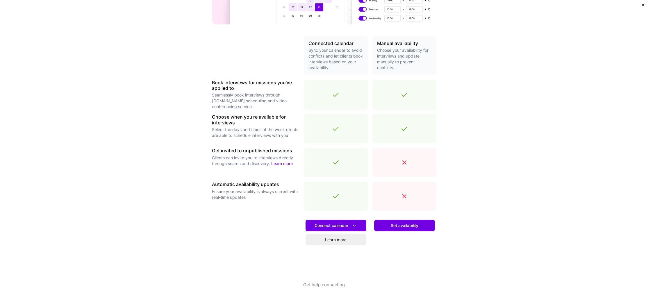
drag, startPoint x: 364, startPoint y: 189, endPoint x: 372, endPoint y: 228, distance: 39.5
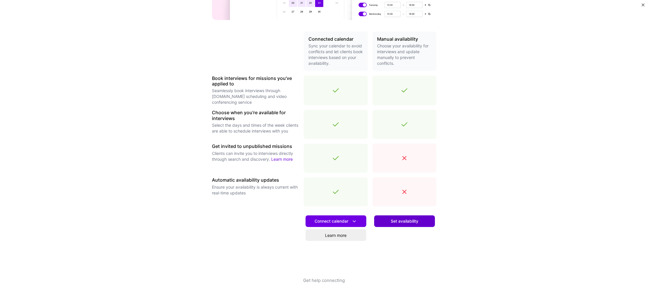
click at [386, 220] on button "Set availability" at bounding box center [404, 221] width 61 height 12
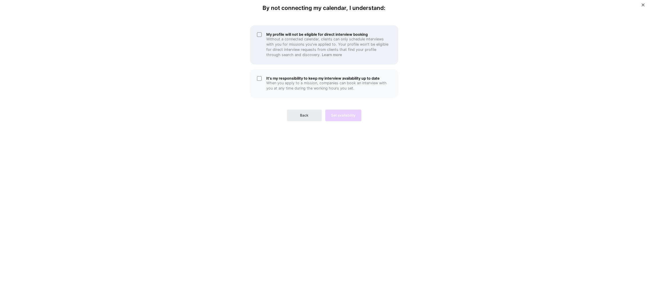
click at [289, 44] on p "Without a connected calendar, clients can only schedule interviews with you for…" at bounding box center [328, 47] width 125 height 21
click at [297, 91] on p "When you apply to a mission, companies can book an interview with you at any ti…" at bounding box center [328, 85] width 125 height 10
click at [352, 123] on div "By not connecting my calendar, I understand: My profile will not be eligible fo…" at bounding box center [324, 148] width 174 height 286
click at [350, 115] on span "Set availability" at bounding box center [343, 115] width 24 height 5
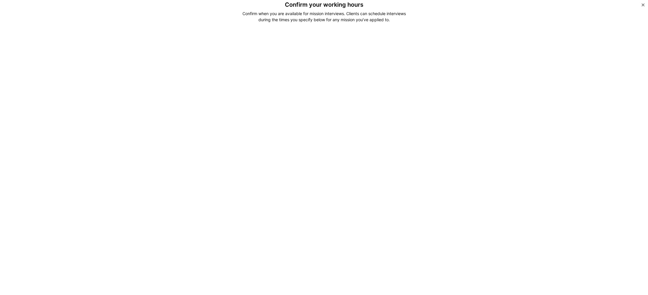
drag, startPoint x: 173, startPoint y: 178, endPoint x: 174, endPoint y: 186, distance: 8.5
drag, startPoint x: 174, startPoint y: 186, endPoint x: 173, endPoint y: 163, distance: 22.7
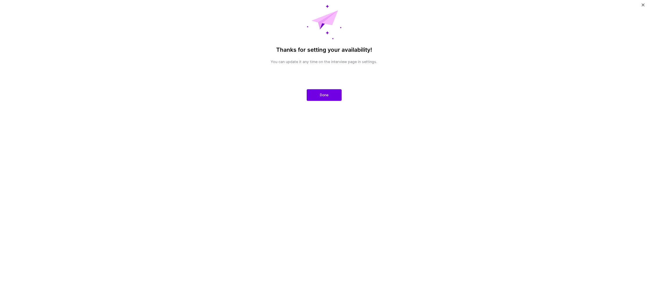
click at [266, 51] on div "Thanks for setting your availability! You can update it any time on the intervi…" at bounding box center [324, 148] width 136 height 286
click at [314, 94] on button "Done" at bounding box center [324, 95] width 35 height 12
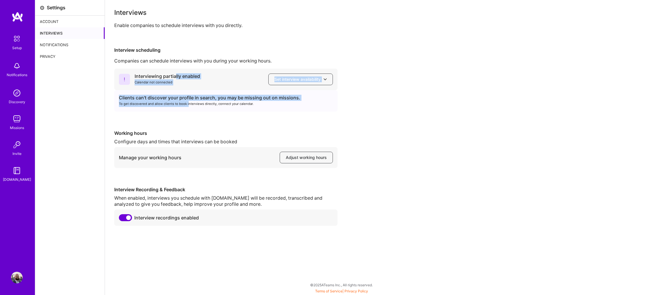
drag, startPoint x: 176, startPoint y: 76, endPoint x: 188, endPoint y: 111, distance: 37.0
click at [188, 111] on div "Interviewing partially enabled Calendar not connected Set interview availabilit…" at bounding box center [225, 90] width 223 height 43
click at [188, 111] on div "Clients can't discover your profile in search, you may be missing out on missio…" at bounding box center [225, 101] width 223 height 22
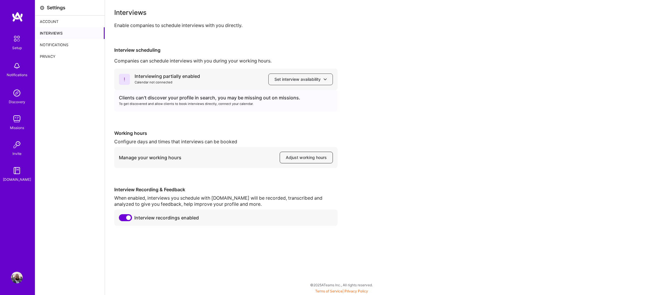
click at [308, 160] on span "Adjust working hours" at bounding box center [306, 158] width 41 height 6
click at [18, 36] on img at bounding box center [17, 39] width 12 height 12
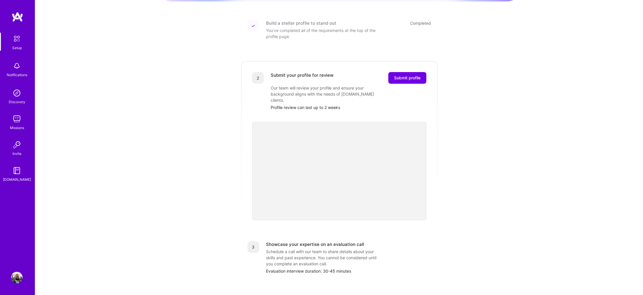
drag, startPoint x: 156, startPoint y: 77, endPoint x: 163, endPoint y: 103, distance: 27.3
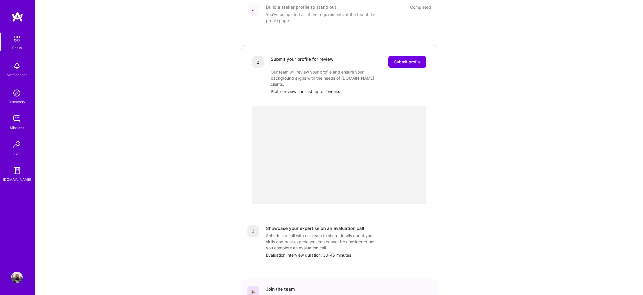
drag, startPoint x: 164, startPoint y: 101, endPoint x: 167, endPoint y: 116, distance: 15.0
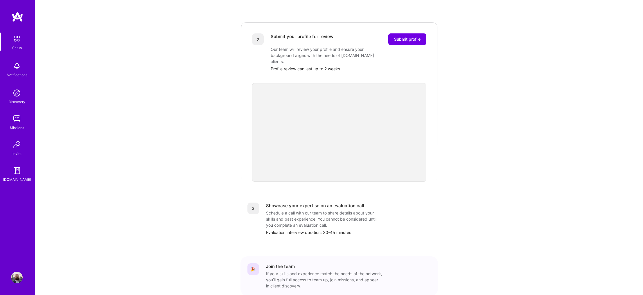
drag, startPoint x: 167, startPoint y: 116, endPoint x: 169, endPoint y: 138, distance: 22.2
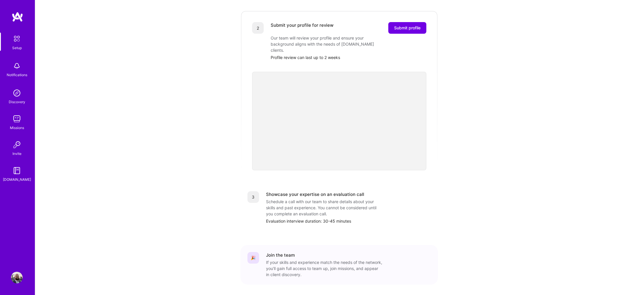
drag, startPoint x: 170, startPoint y: 134, endPoint x: 173, endPoint y: 157, distance: 23.5
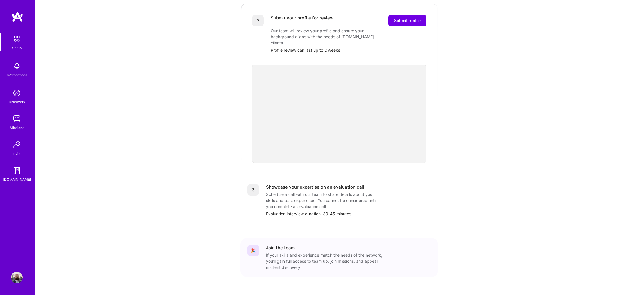
scroll to position [133, 0]
drag, startPoint x: 175, startPoint y: 153, endPoint x: 175, endPoint y: 165, distance: 11.9
drag, startPoint x: 175, startPoint y: 165, endPoint x: 178, endPoint y: 179, distance: 14.2
drag, startPoint x: 178, startPoint y: 179, endPoint x: 180, endPoint y: 189, distance: 10.8
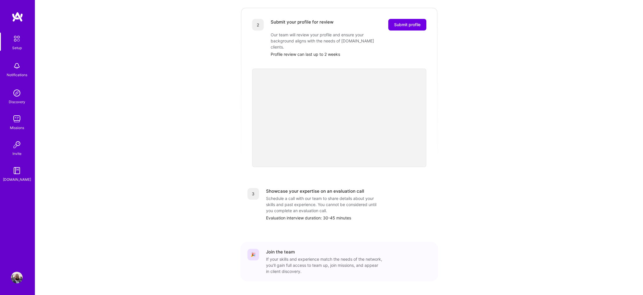
drag, startPoint x: 180, startPoint y: 189, endPoint x: 181, endPoint y: 181, distance: 7.9
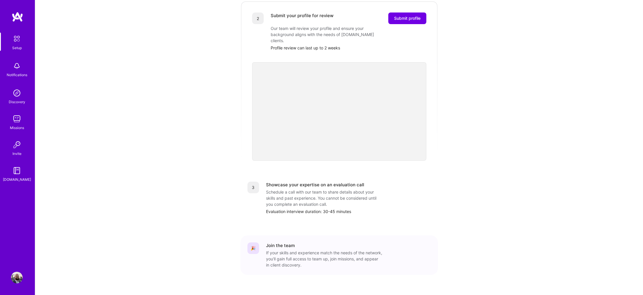
drag, startPoint x: 181, startPoint y: 181, endPoint x: 183, endPoint y: 194, distance: 12.7
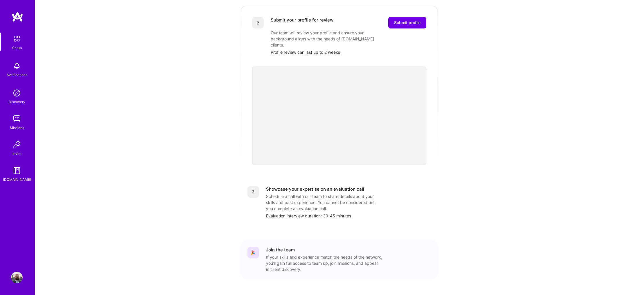
drag, startPoint x: 183, startPoint y: 194, endPoint x: 181, endPoint y: 185, distance: 9.2
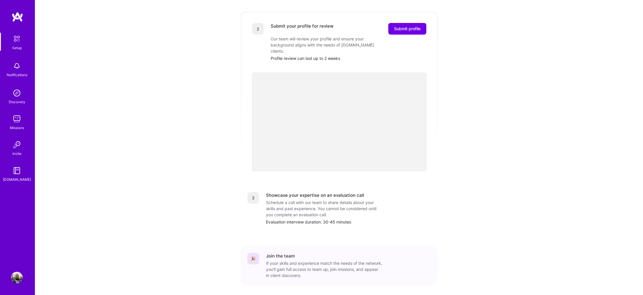
drag, startPoint x: 135, startPoint y: 65, endPoint x: 135, endPoint y: 59, distance: 5.6
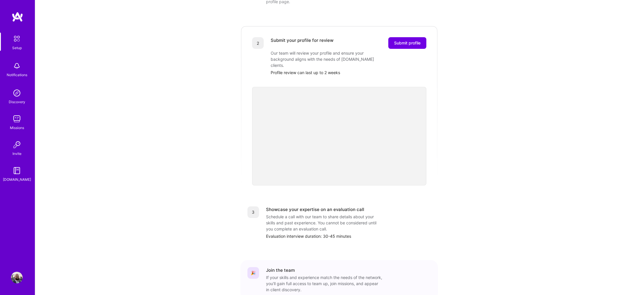
drag, startPoint x: 137, startPoint y: 90, endPoint x: 135, endPoint y: 79, distance: 11.5
drag, startPoint x: 135, startPoint y: 79, endPoint x: 140, endPoint y: 87, distance: 9.9
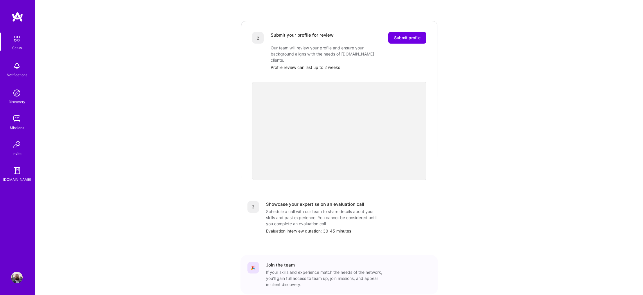
drag, startPoint x: 140, startPoint y: 87, endPoint x: 143, endPoint y: 102, distance: 15.1
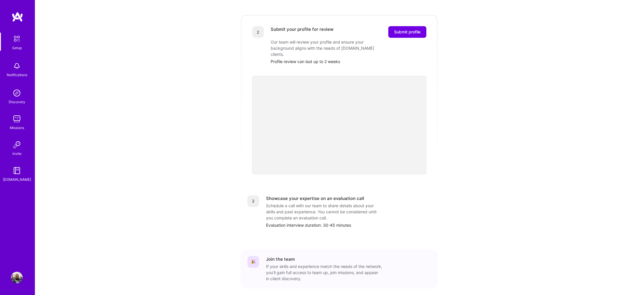
drag, startPoint x: 143, startPoint y: 102, endPoint x: 144, endPoint y: 119, distance: 16.9
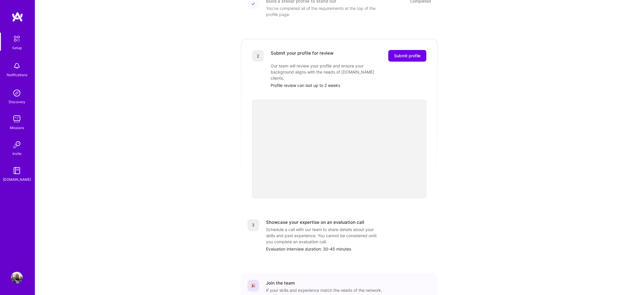
drag, startPoint x: 144, startPoint y: 119, endPoint x: 130, endPoint y: 70, distance: 50.5
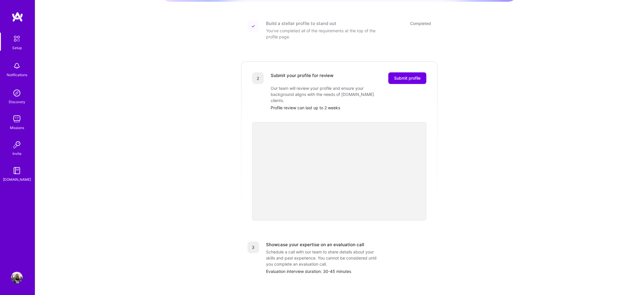
click at [21, 67] on img at bounding box center [17, 66] width 12 height 12
click at [13, 40] on img at bounding box center [17, 39] width 12 height 12
click at [20, 103] on div "Discovery" at bounding box center [17, 102] width 17 height 6
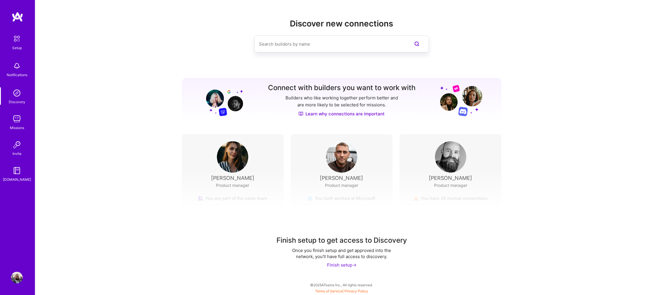
click at [18, 122] on img at bounding box center [17, 119] width 12 height 12
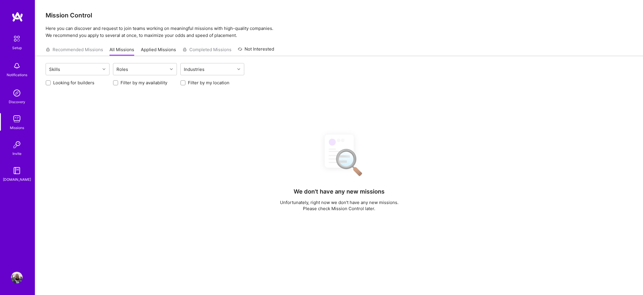
click at [15, 99] on img at bounding box center [17, 93] width 12 height 12
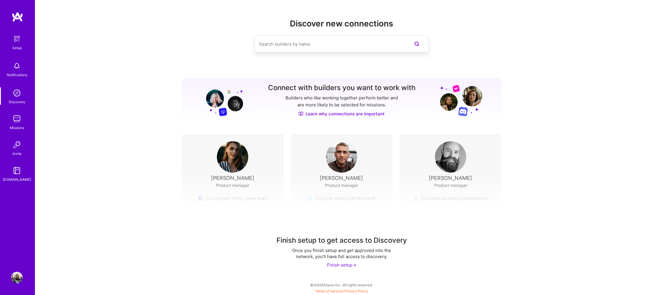
drag, startPoint x: 133, startPoint y: 103, endPoint x: 128, endPoint y: 71, distance: 33.2
